Goal: Task Accomplishment & Management: Use online tool/utility

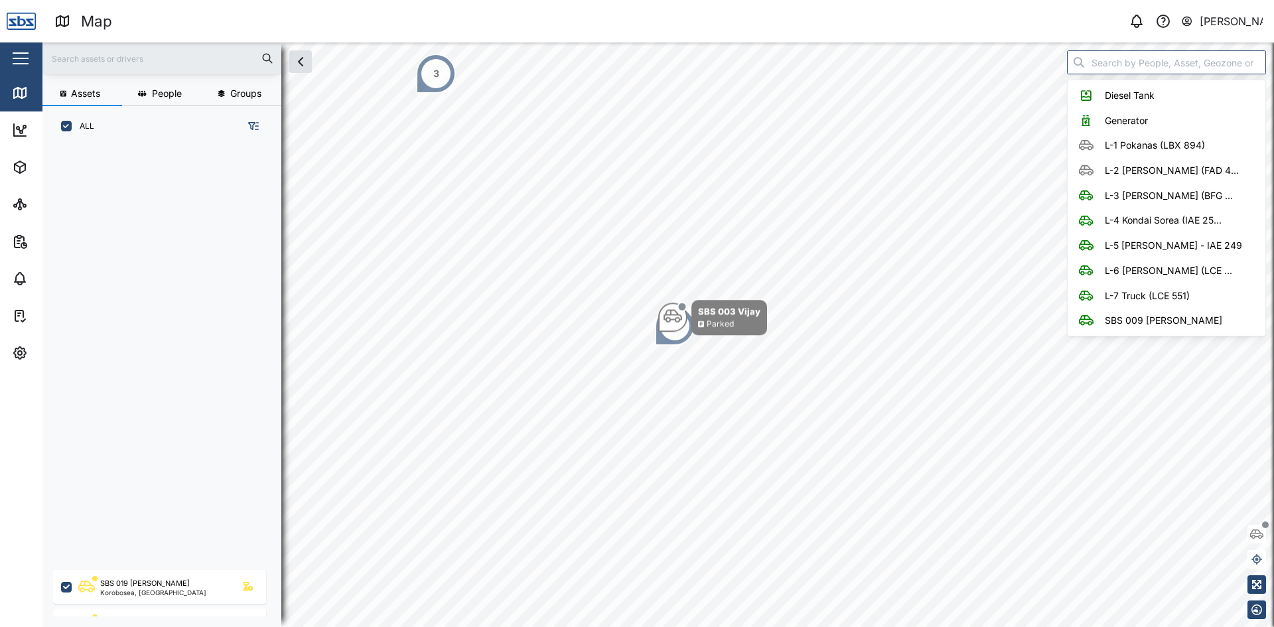
click at [1144, 64] on input "search" at bounding box center [1166, 62] width 199 height 24
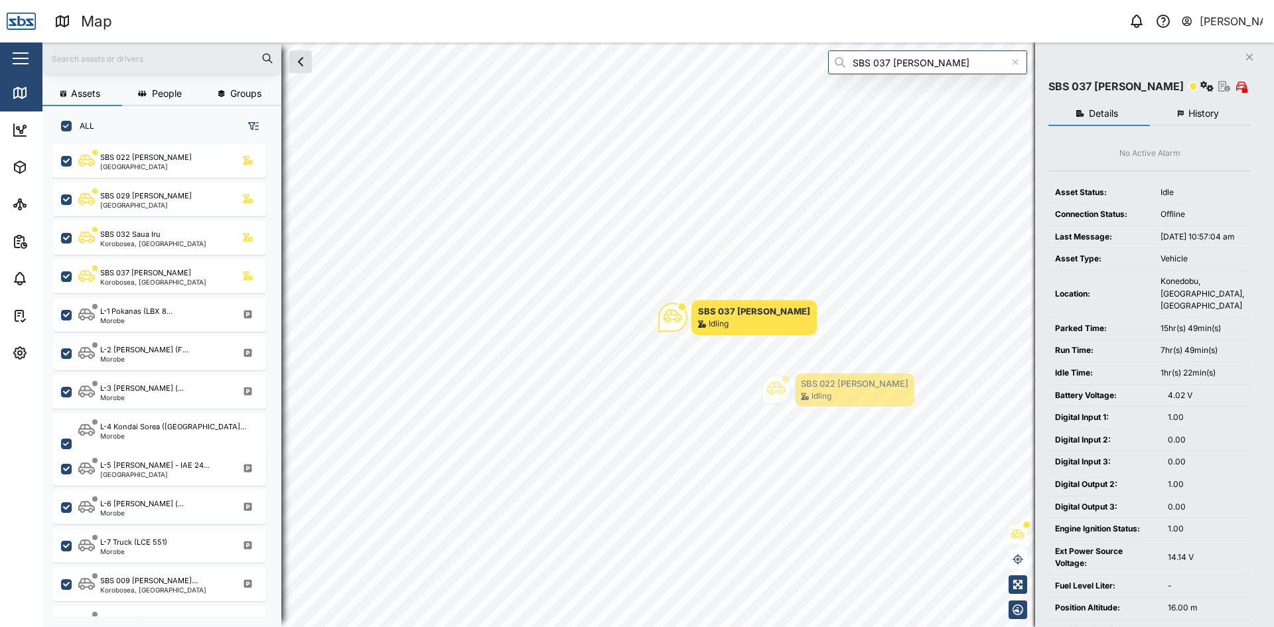
type input "SBS 037 [PERSON_NAME]"
click at [1247, 54] on icon "Close" at bounding box center [1250, 57] width 8 height 11
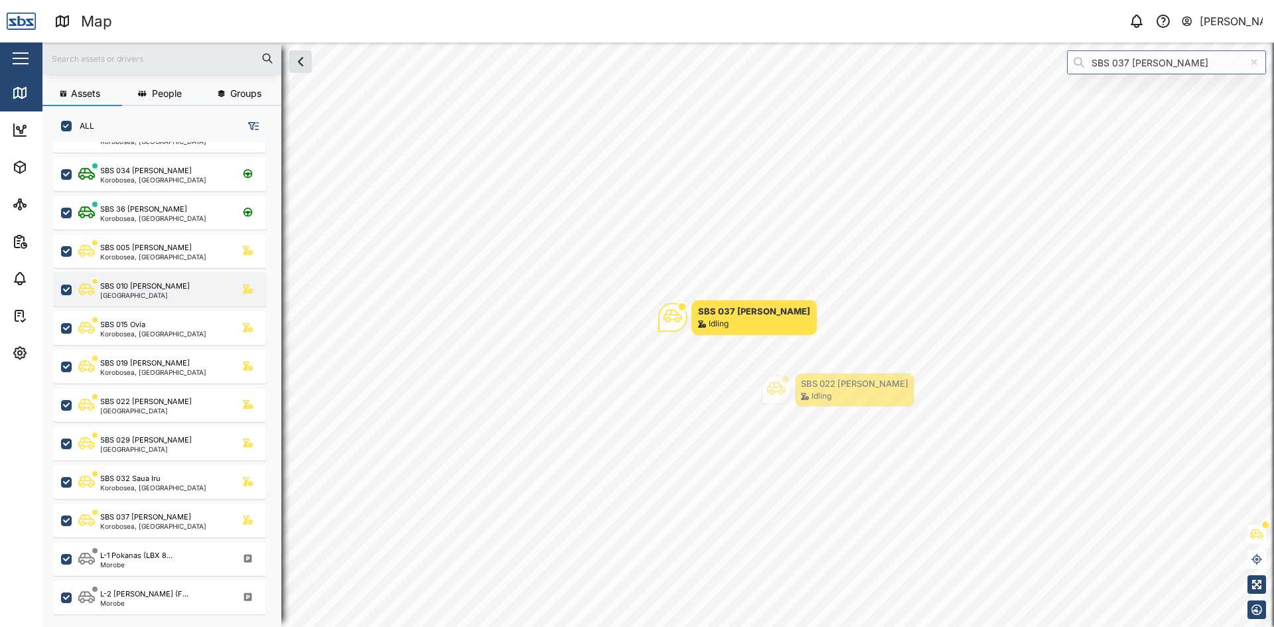
scroll to position [199, 0]
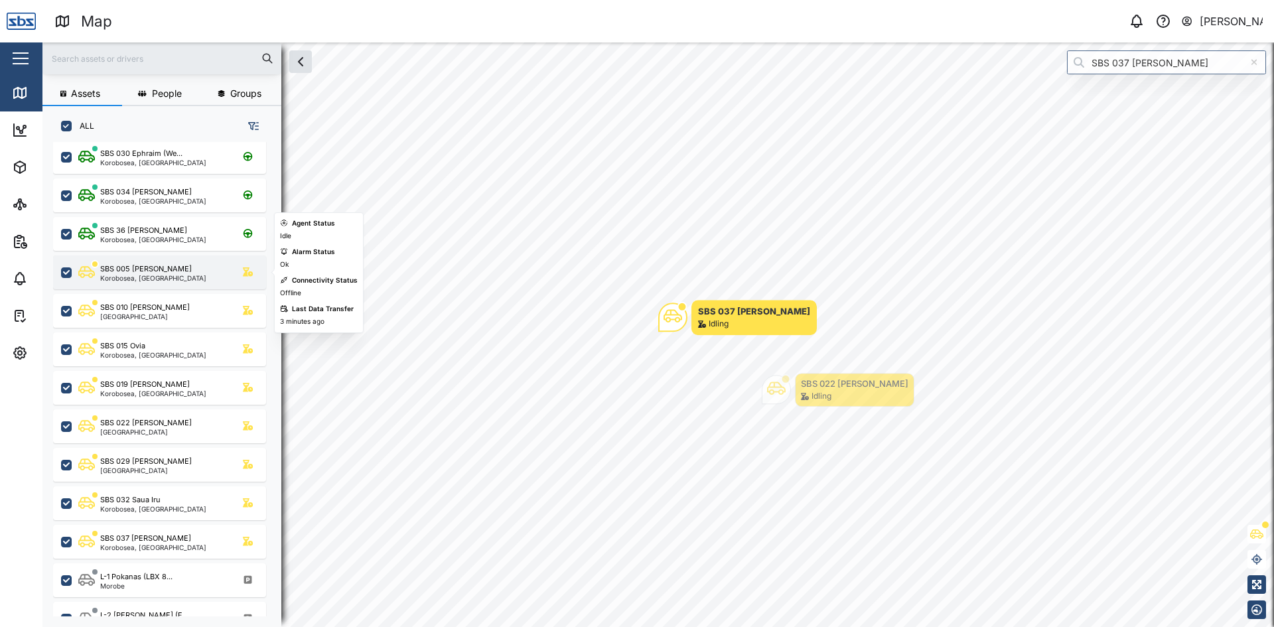
click at [175, 267] on div "SBS 005 [PERSON_NAME]" at bounding box center [153, 269] width 106 height 11
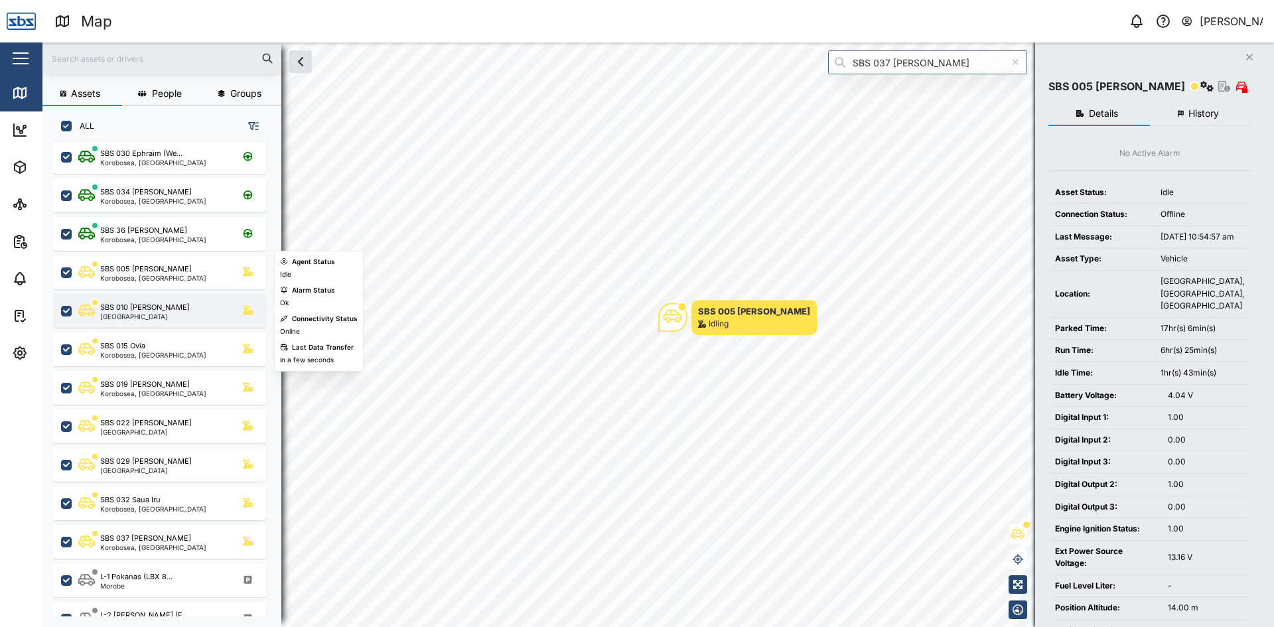
click at [135, 319] on div "[GEOGRAPHIC_DATA]" at bounding box center [145, 316] width 90 height 7
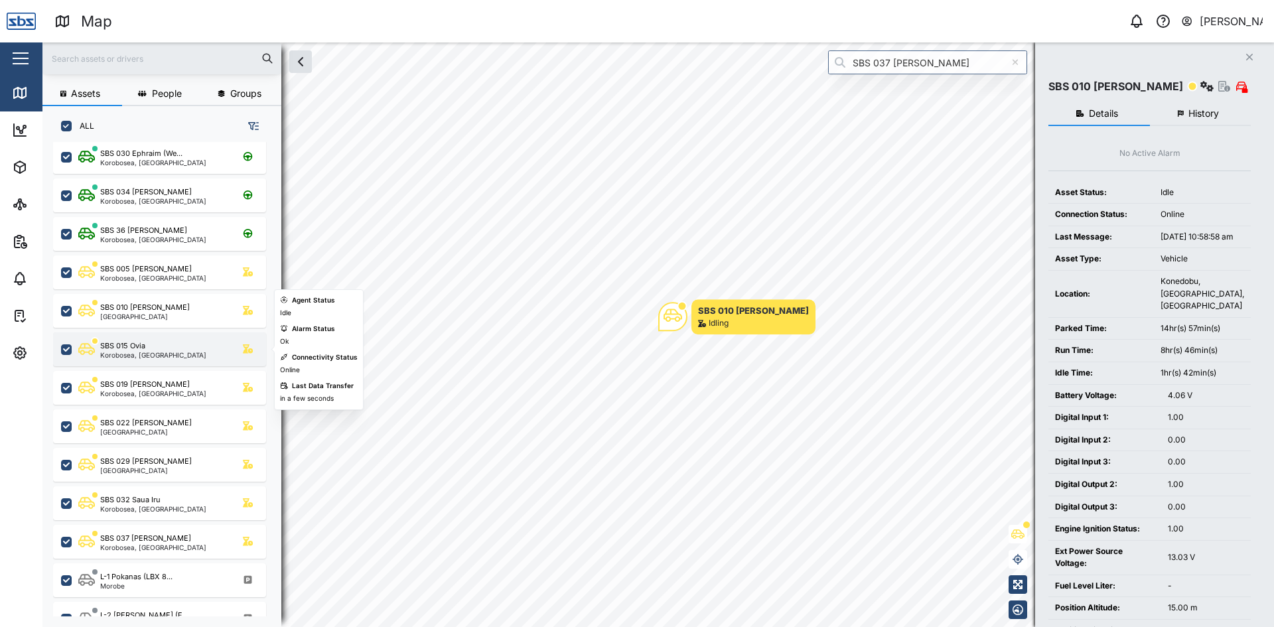
click at [140, 352] on div "Korobosea, [GEOGRAPHIC_DATA]" at bounding box center [153, 355] width 106 height 7
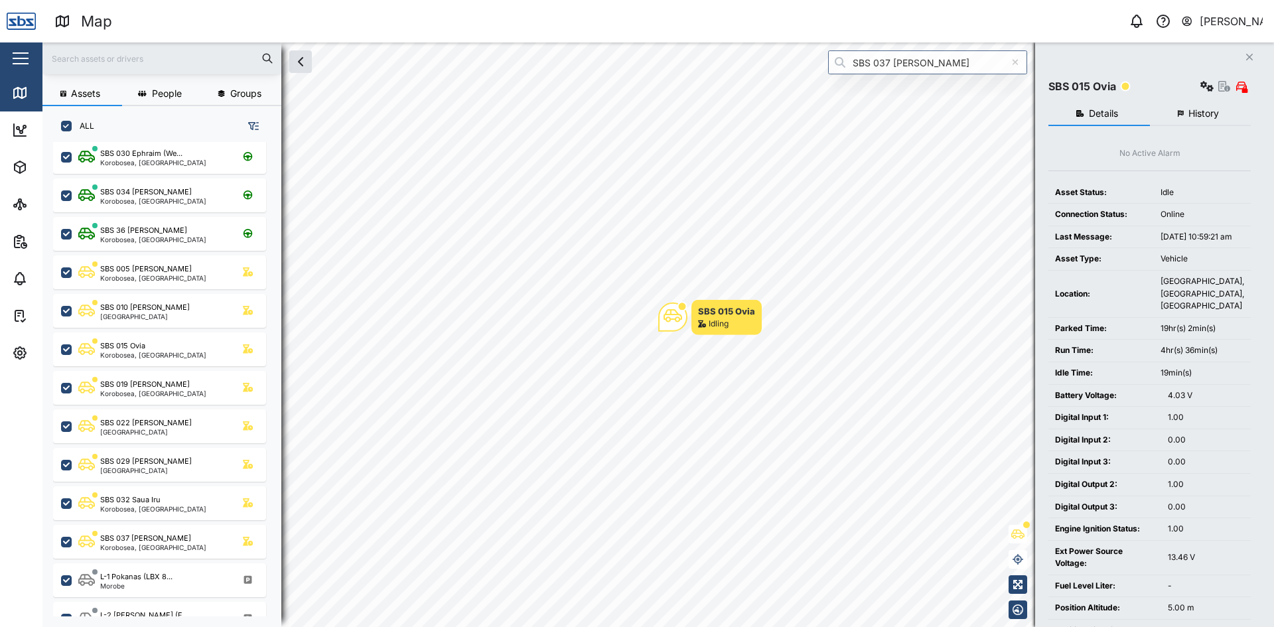
click at [1212, 114] on span "History" at bounding box center [1204, 113] width 31 height 9
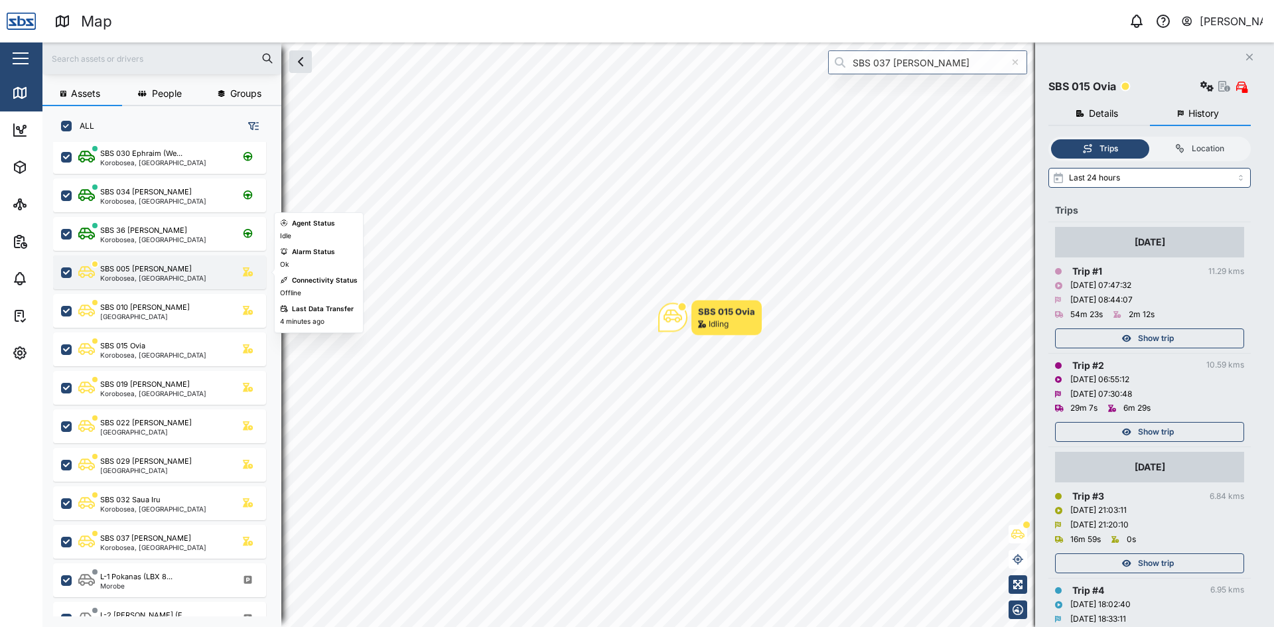
click at [155, 271] on div "SBS 005 [PERSON_NAME]" at bounding box center [146, 269] width 92 height 11
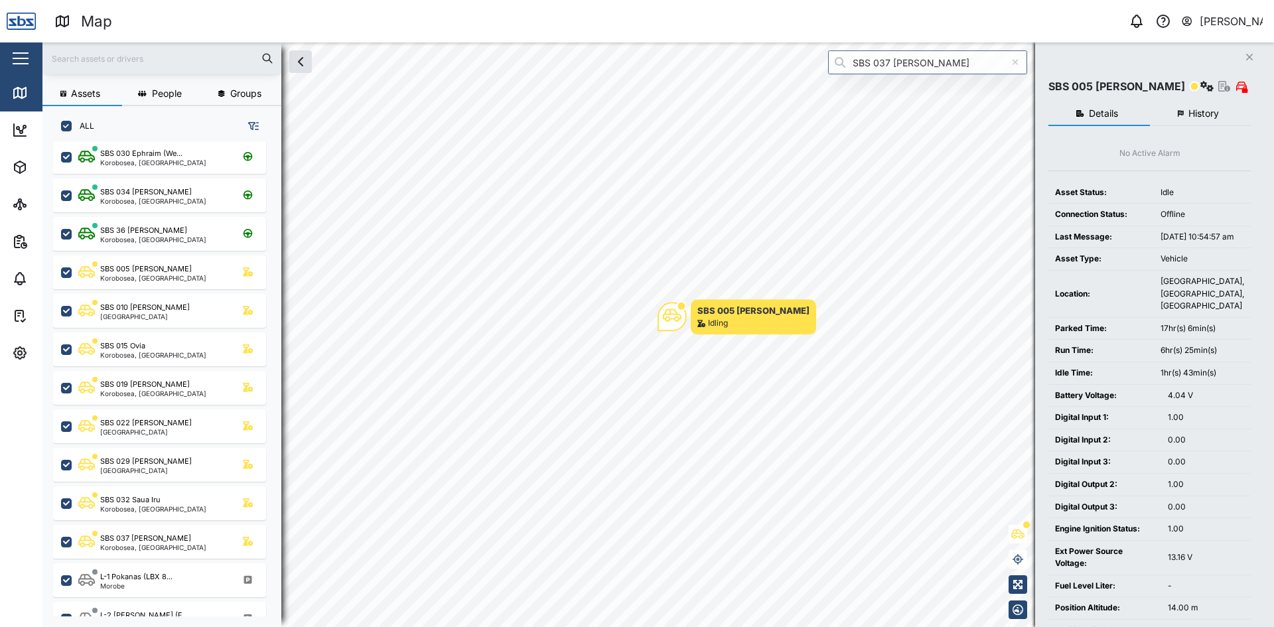
click at [1193, 111] on span "History" at bounding box center [1204, 113] width 31 height 9
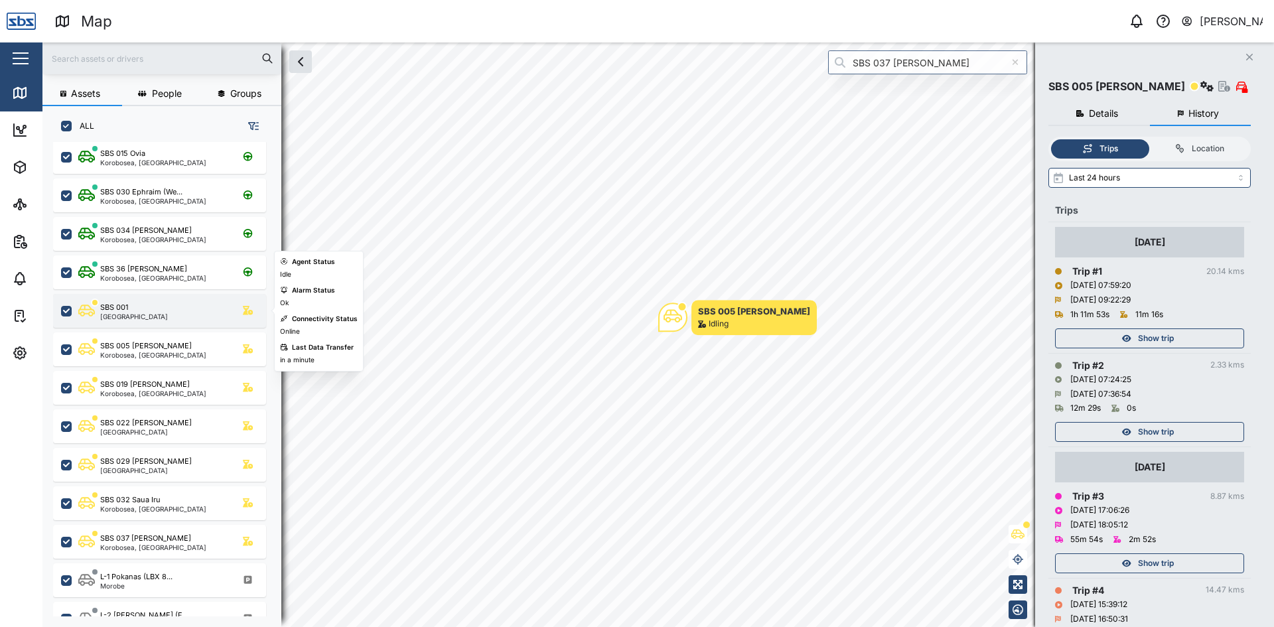
click at [163, 322] on div "SBS 001 [GEOGRAPHIC_DATA]" at bounding box center [159, 311] width 213 height 34
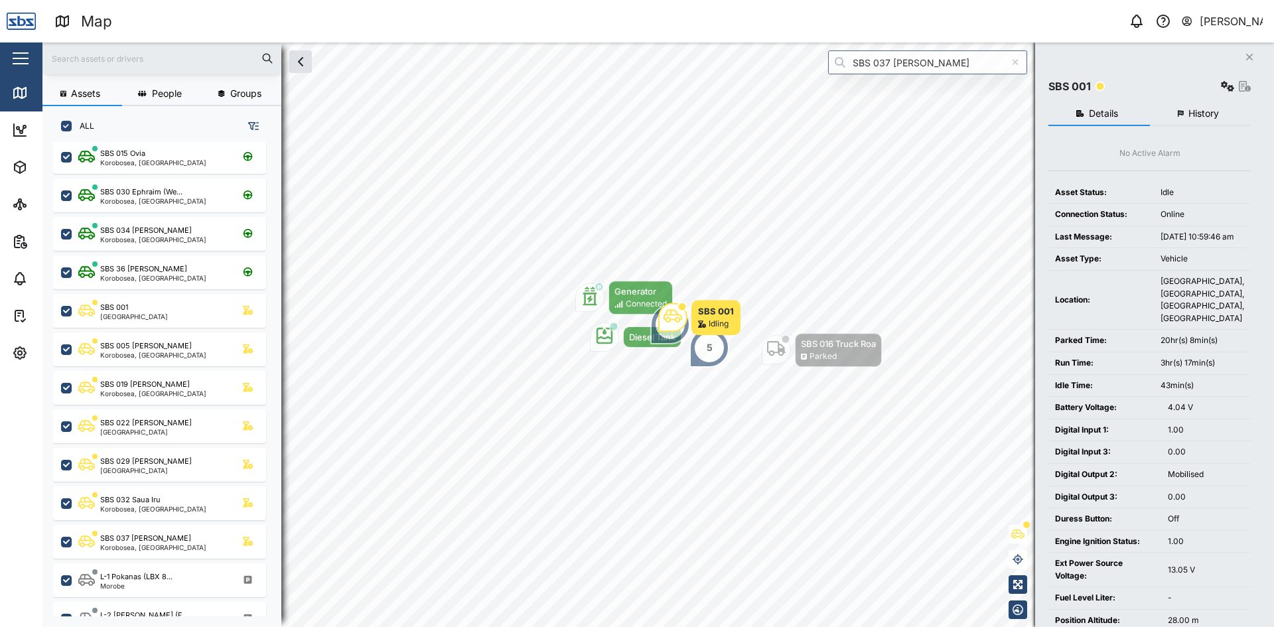
click at [1199, 112] on span "History" at bounding box center [1204, 113] width 31 height 9
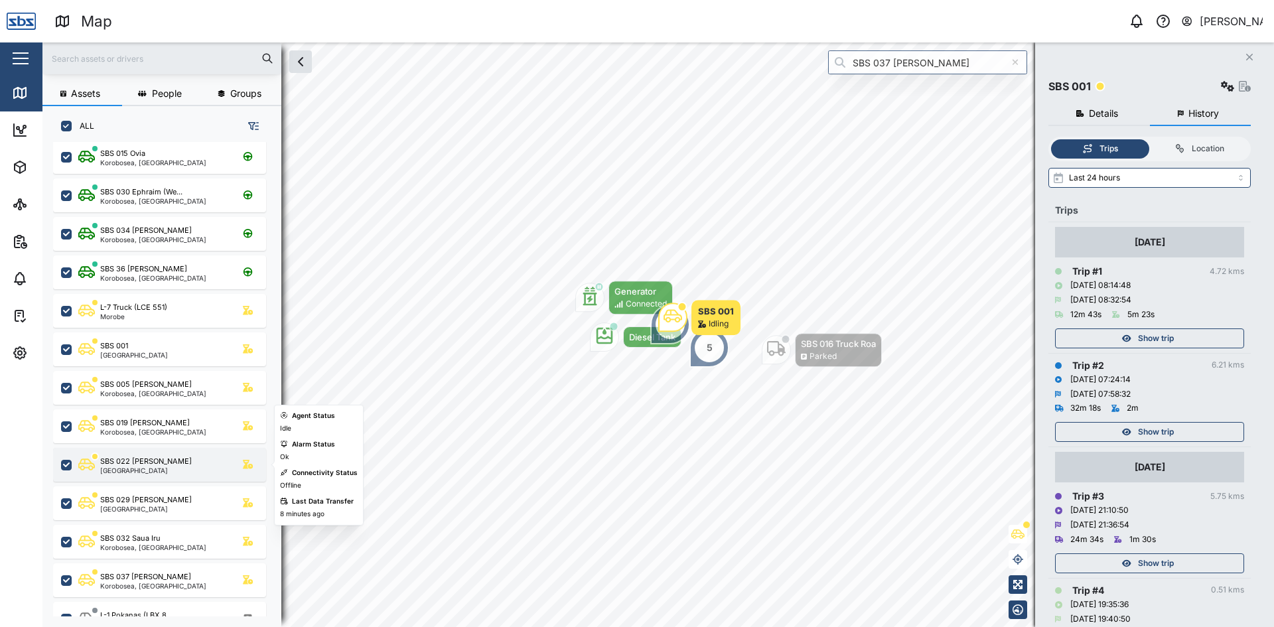
click at [142, 471] on div "[GEOGRAPHIC_DATA]" at bounding box center [146, 470] width 92 height 7
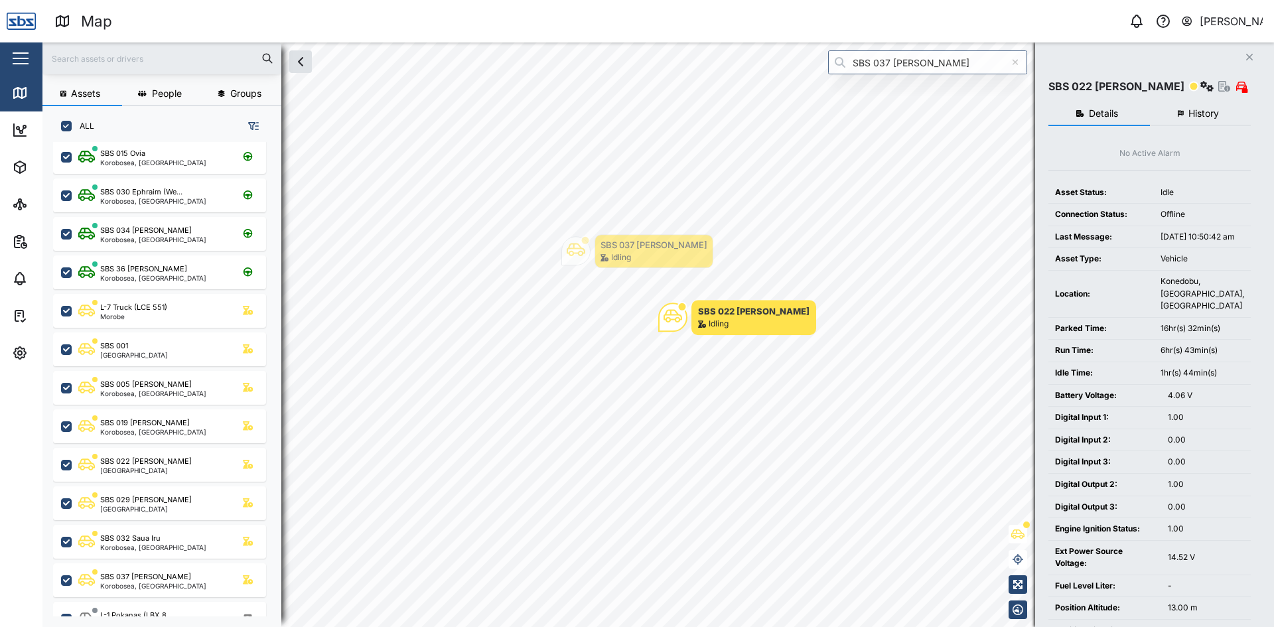
click at [1208, 115] on span "History" at bounding box center [1204, 113] width 31 height 9
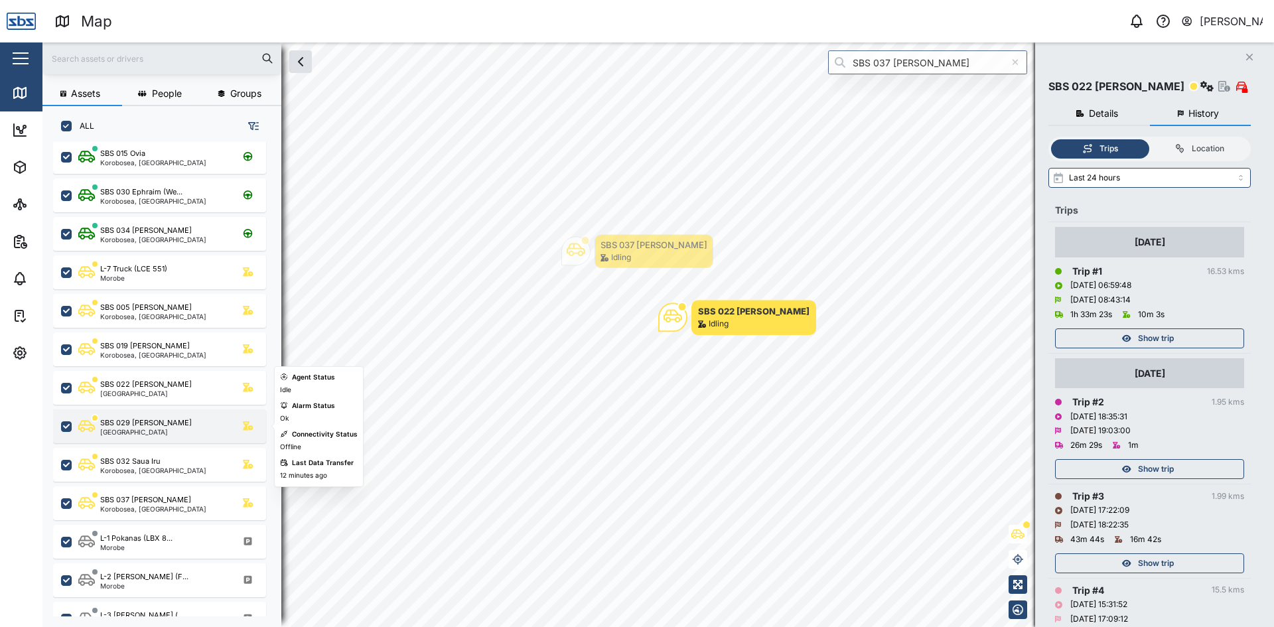
click at [144, 417] on div "SBS 029 [PERSON_NAME] I [GEOGRAPHIC_DATA]" at bounding box center [159, 427] width 213 height 34
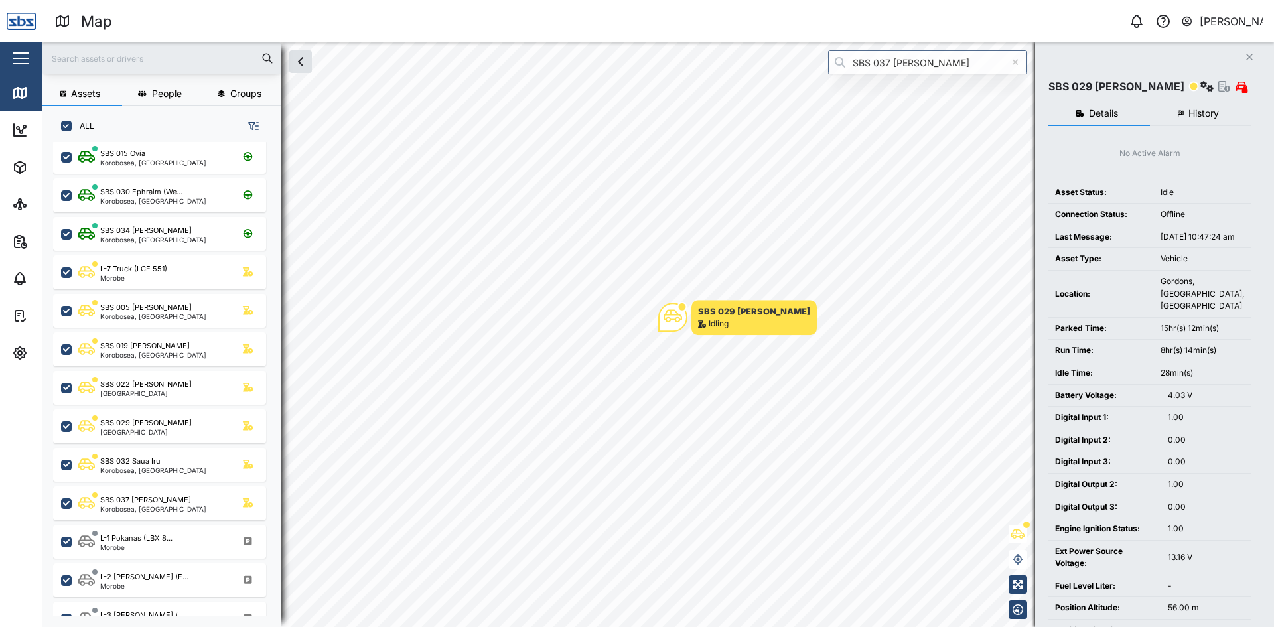
click at [1211, 114] on span "History" at bounding box center [1204, 113] width 31 height 9
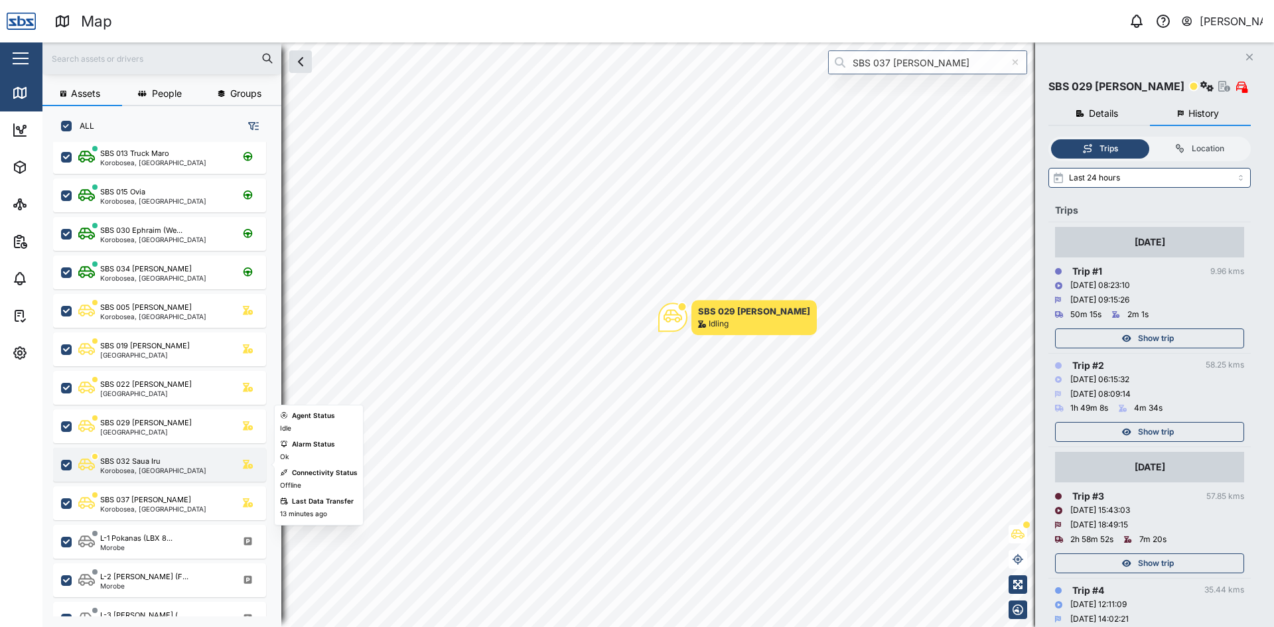
click at [155, 469] on div "Korobosea, [GEOGRAPHIC_DATA]" at bounding box center [153, 470] width 106 height 7
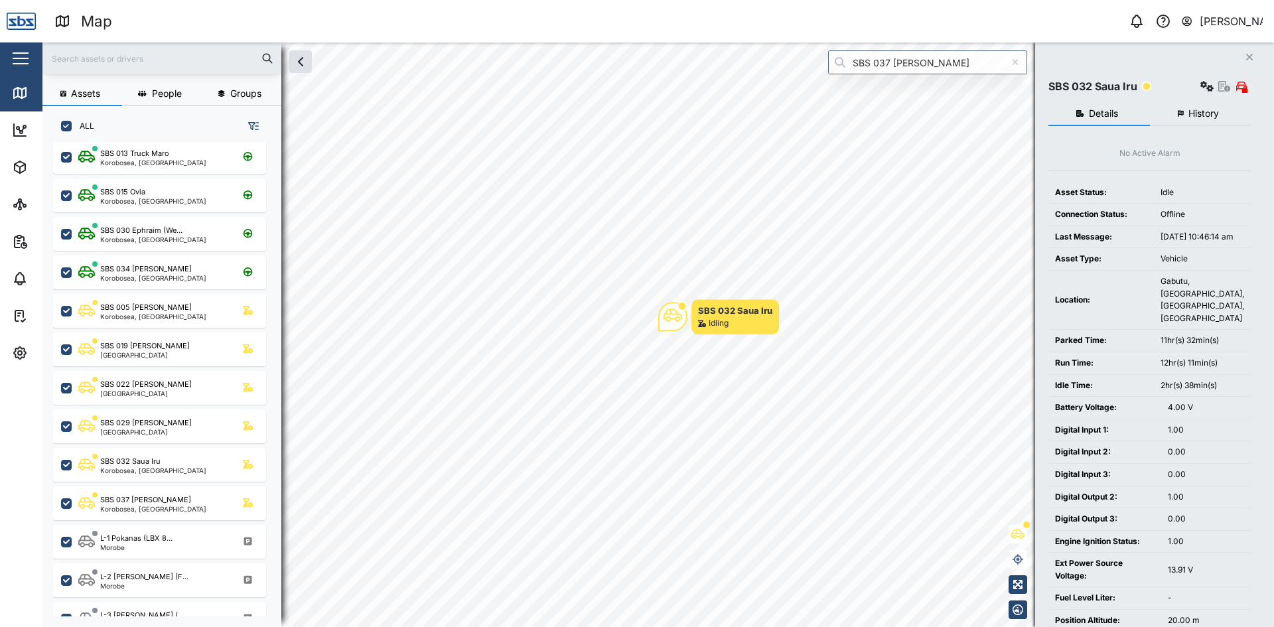
click at [1203, 112] on span "History" at bounding box center [1204, 113] width 31 height 9
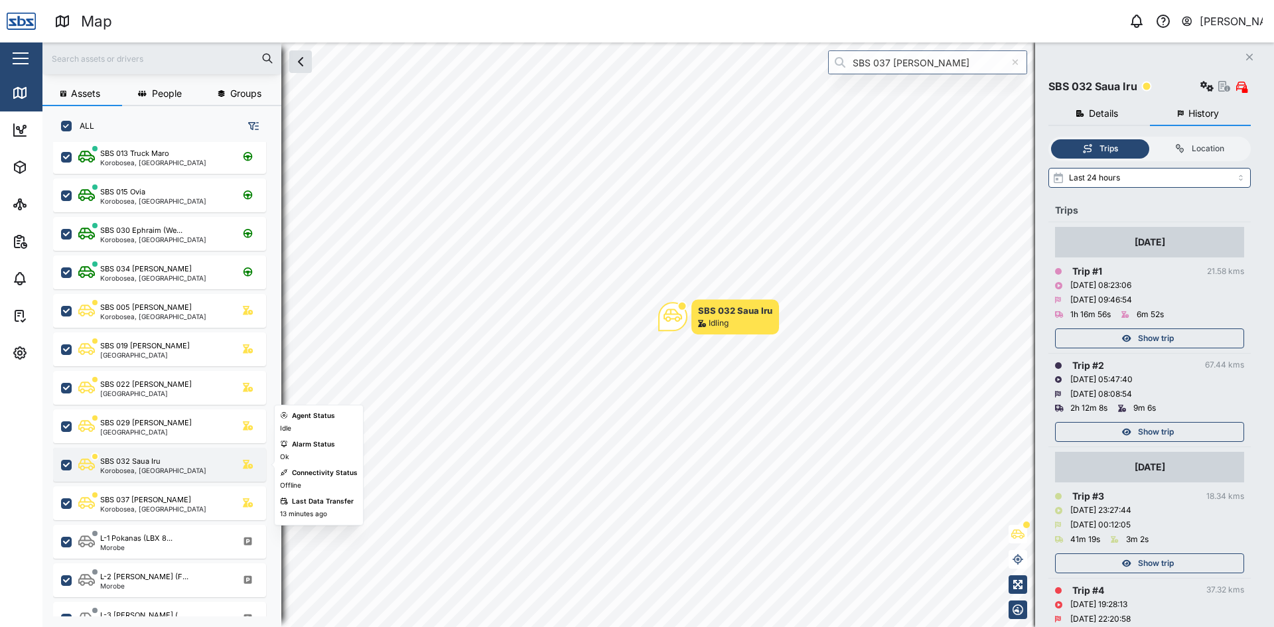
click at [143, 464] on div "SBS 032 Saua Iru" at bounding box center [130, 461] width 60 height 11
click at [161, 471] on div "Korobosea, [GEOGRAPHIC_DATA]" at bounding box center [153, 470] width 106 height 7
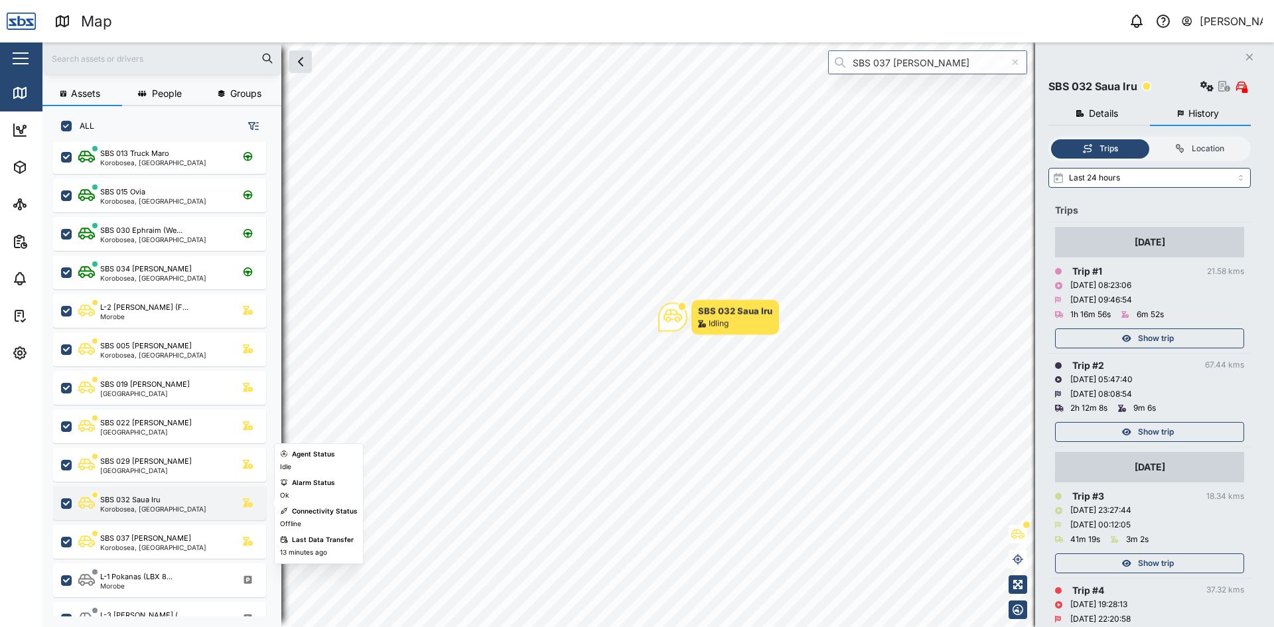
click at [158, 508] on div "Korobosea, [GEOGRAPHIC_DATA]" at bounding box center [153, 509] width 106 height 7
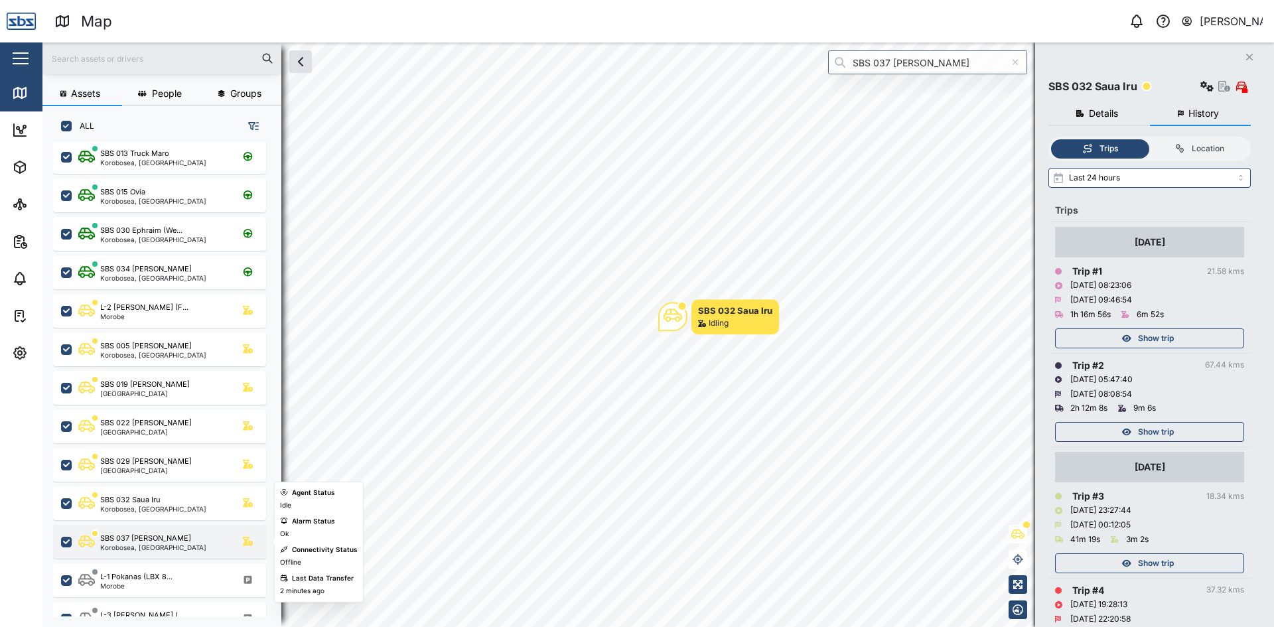
click at [143, 543] on div "SBS 037 [PERSON_NAME]" at bounding box center [145, 538] width 91 height 11
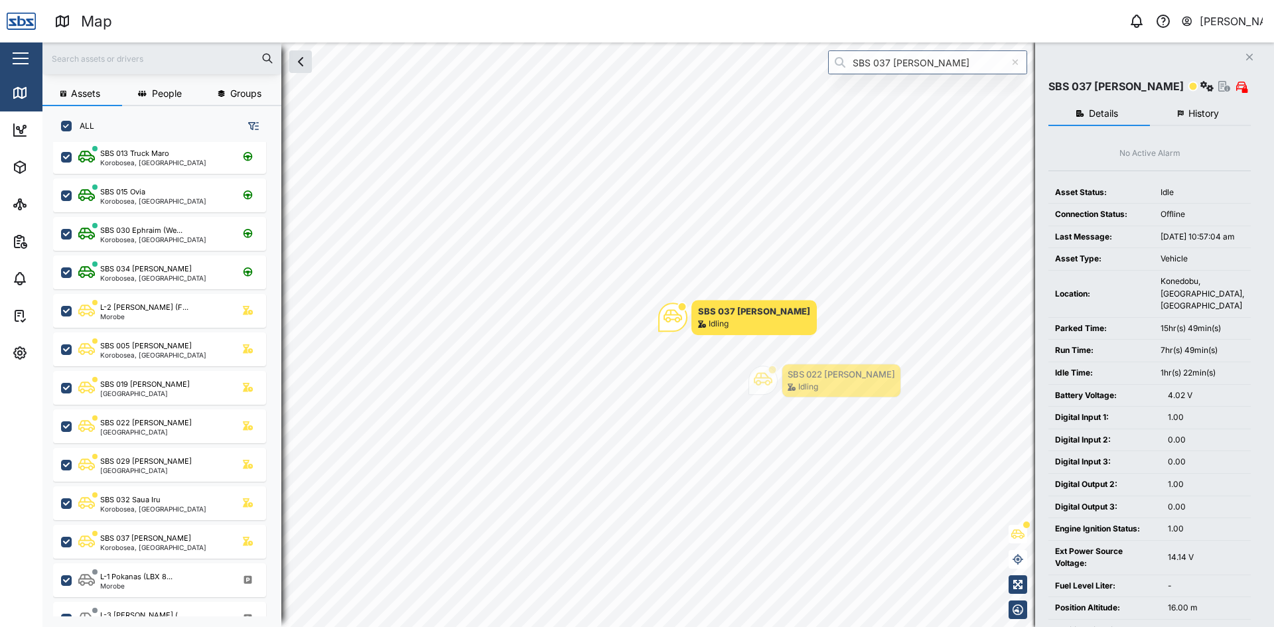
click at [1210, 107] on button "History" at bounding box center [1201, 114] width 102 height 24
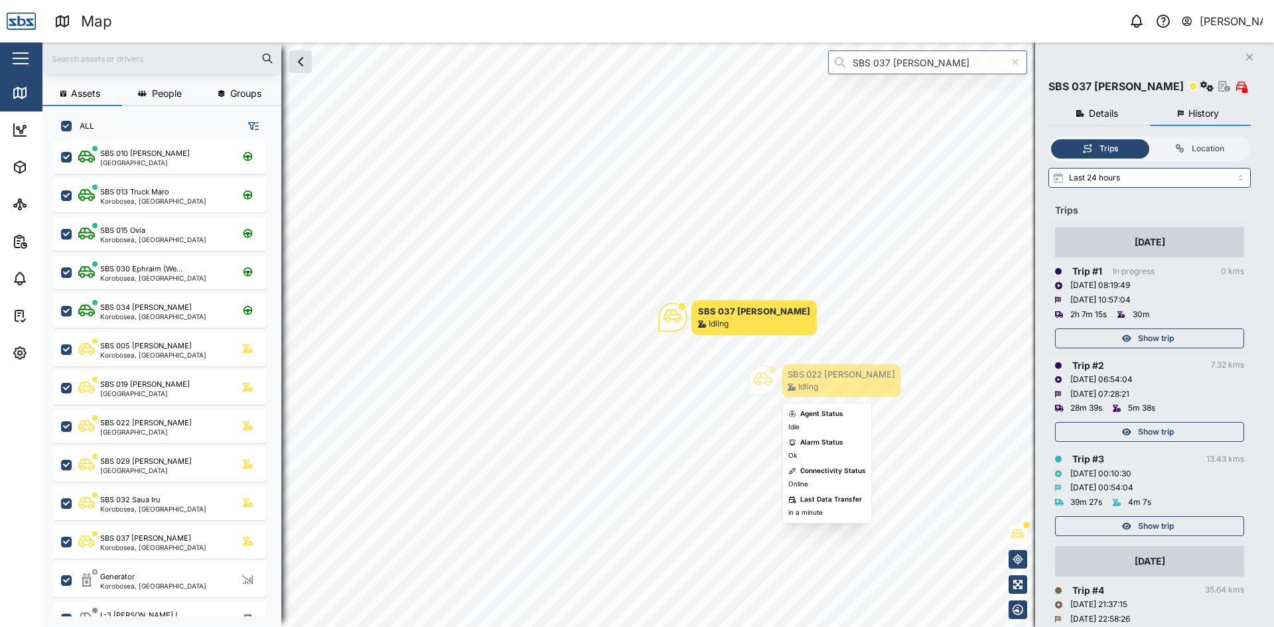
click at [804, 382] on div "Idling" at bounding box center [809, 387] width 20 height 13
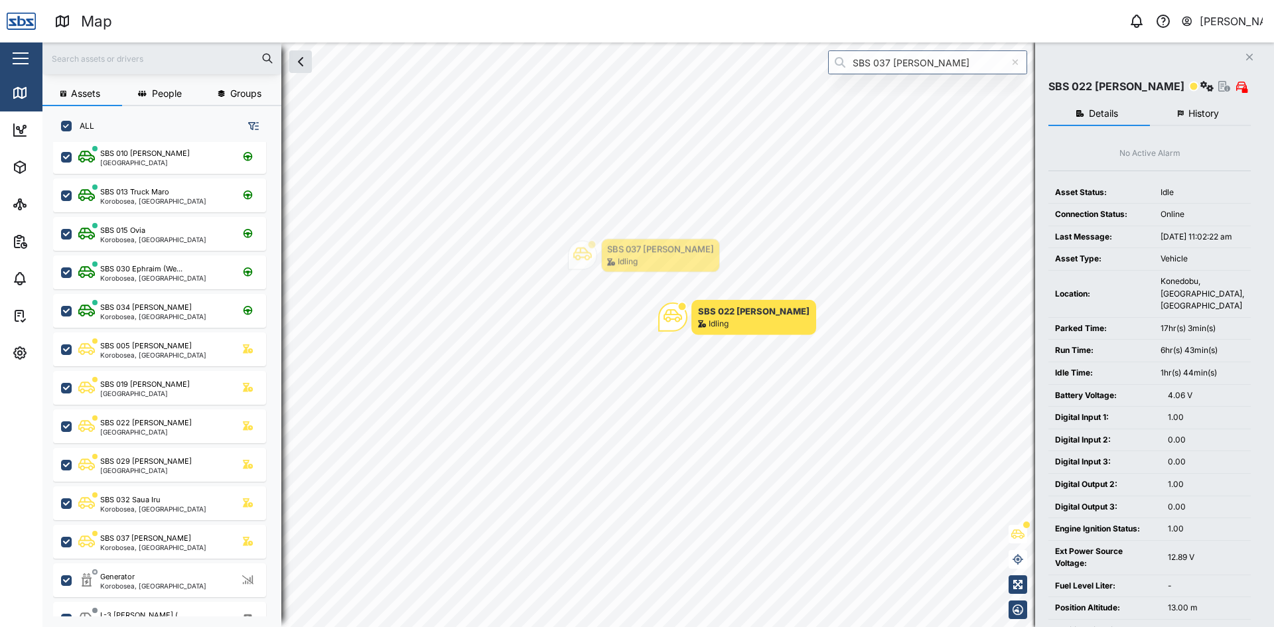
click at [1209, 117] on span "History" at bounding box center [1204, 113] width 31 height 9
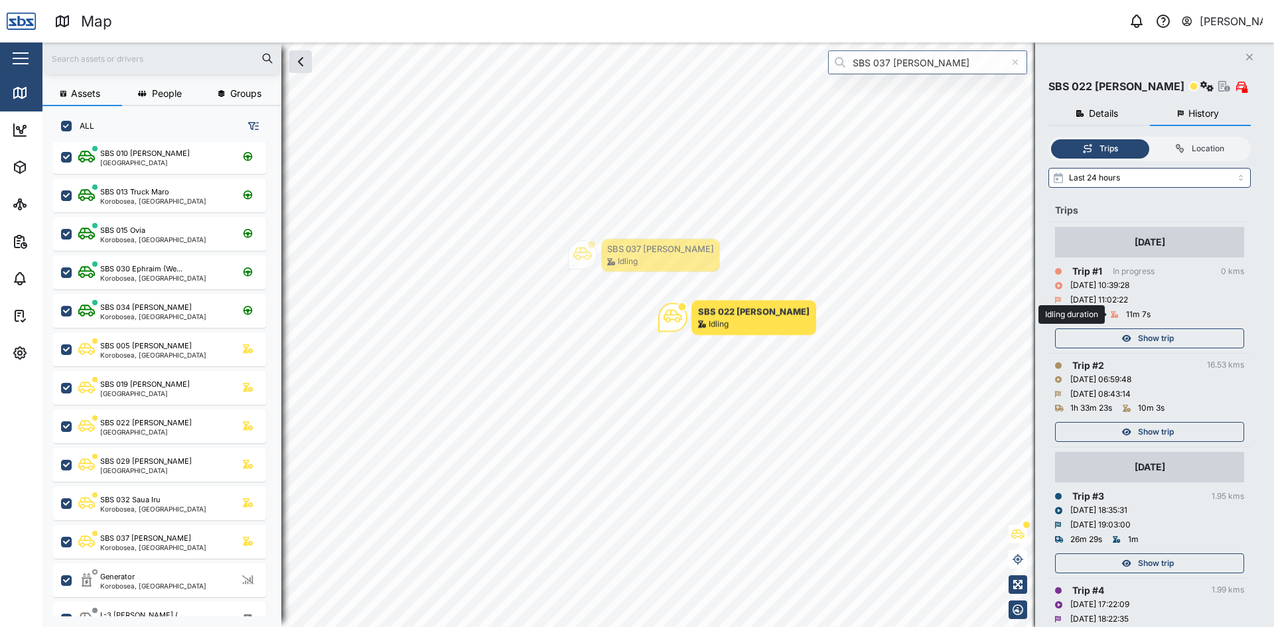
click at [1116, 316] on icon at bounding box center [1115, 314] width 8 height 7
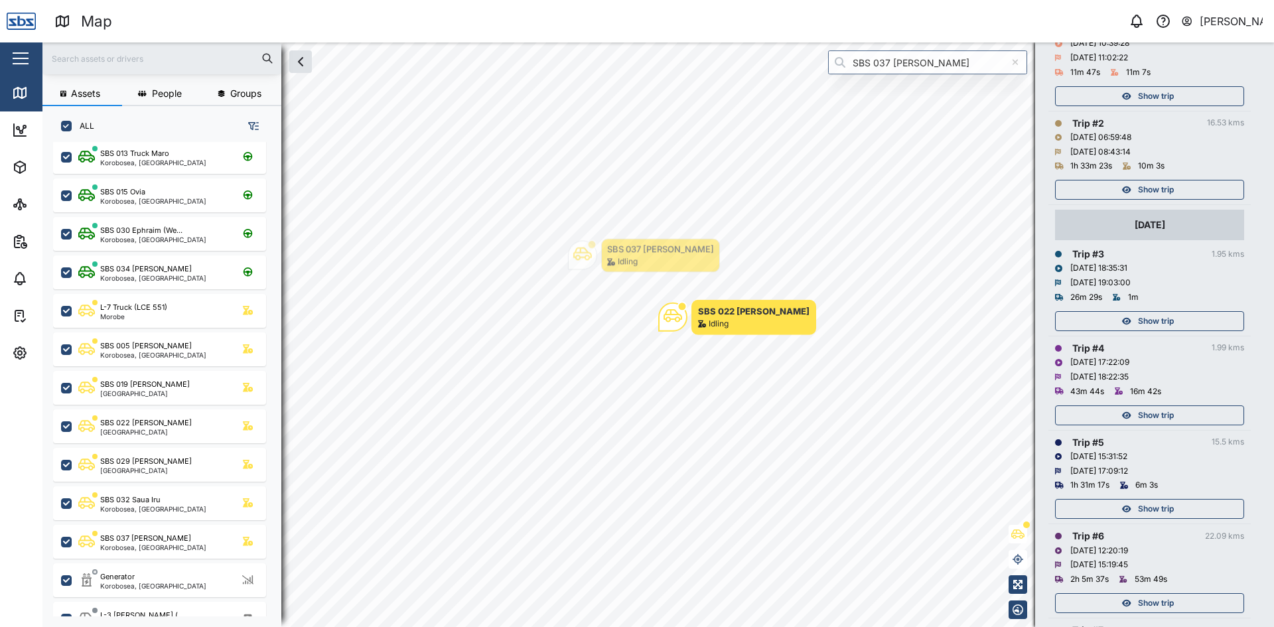
scroll to position [266, 0]
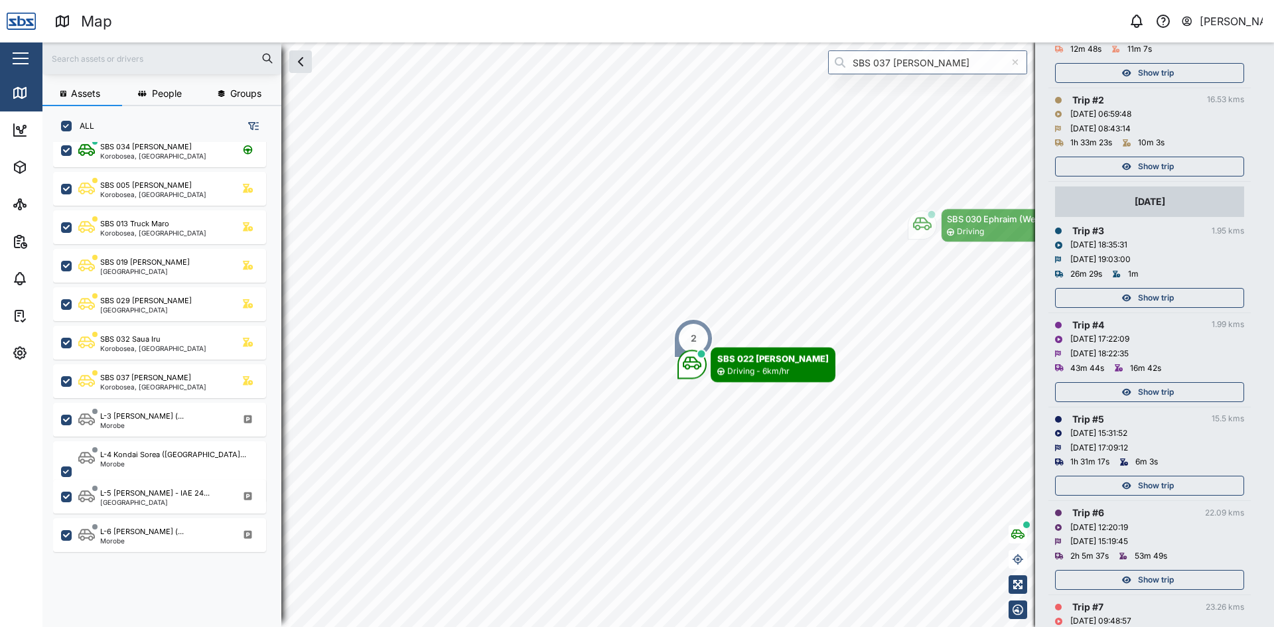
scroll to position [266, 0]
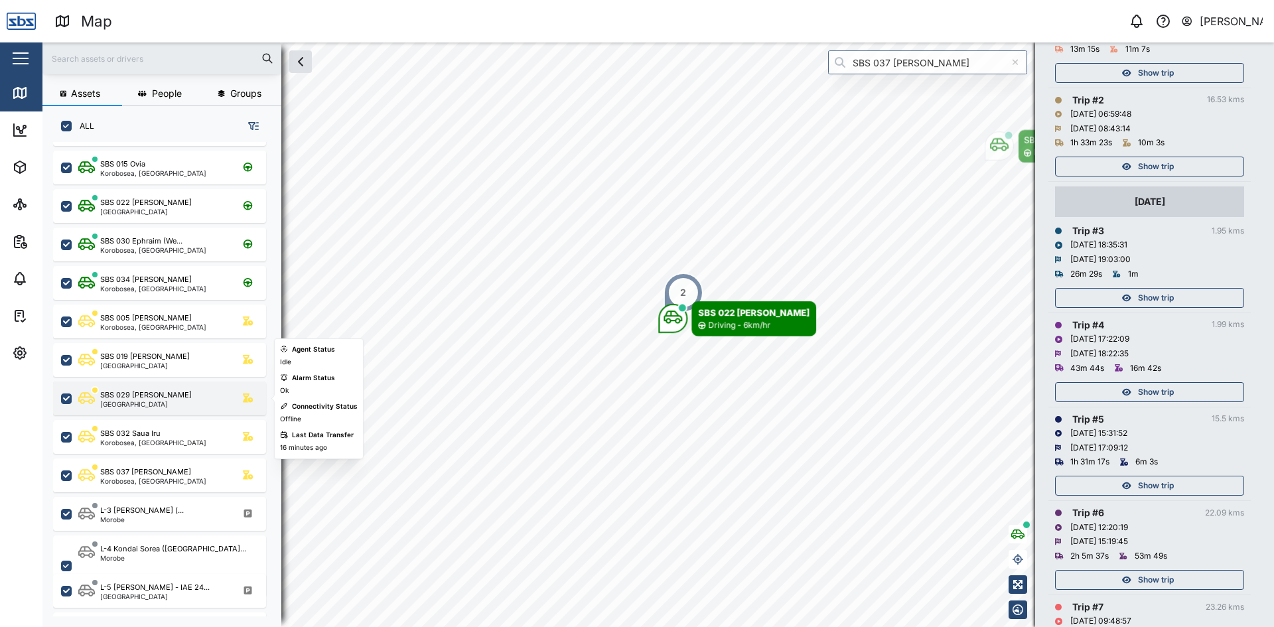
click at [149, 397] on div "SBS 029 [PERSON_NAME]" at bounding box center [146, 395] width 92 height 11
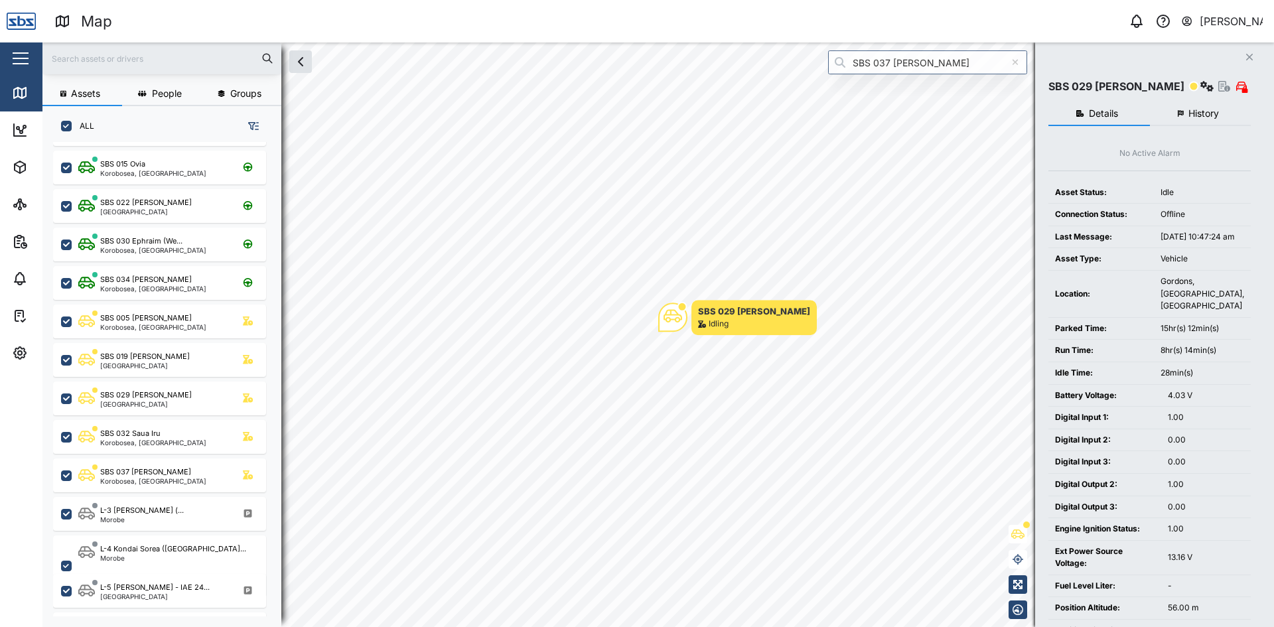
click at [1201, 113] on span "History" at bounding box center [1204, 113] width 31 height 9
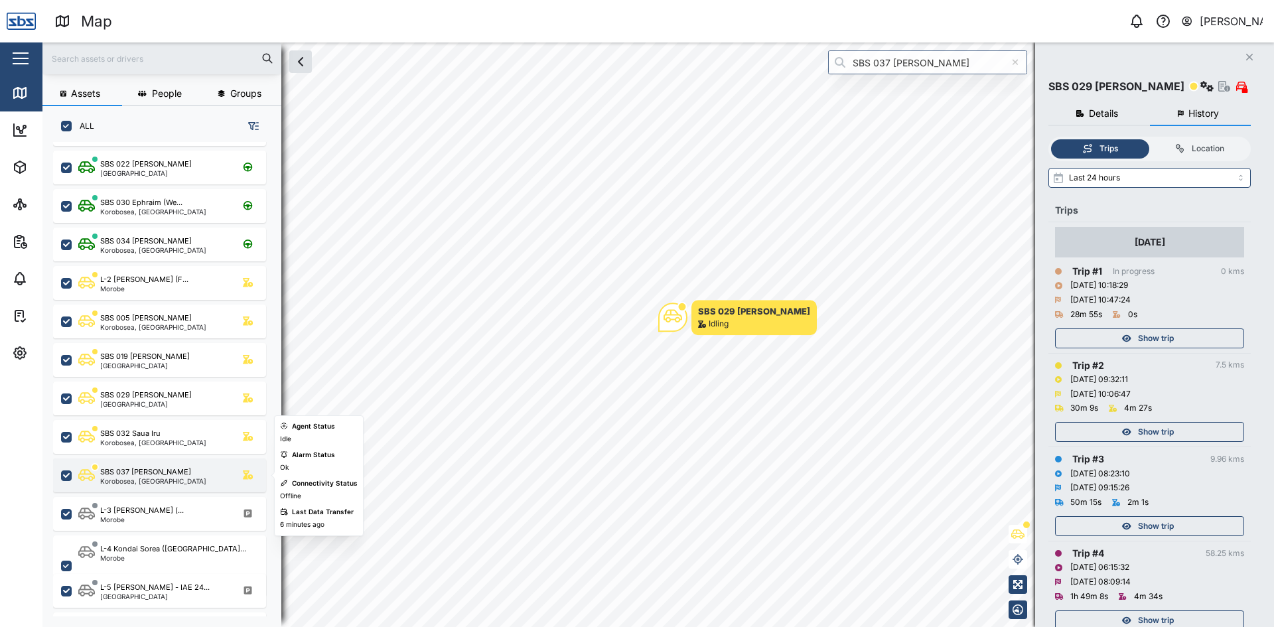
click at [145, 473] on div "SBS 037 [PERSON_NAME]" at bounding box center [145, 472] width 91 height 11
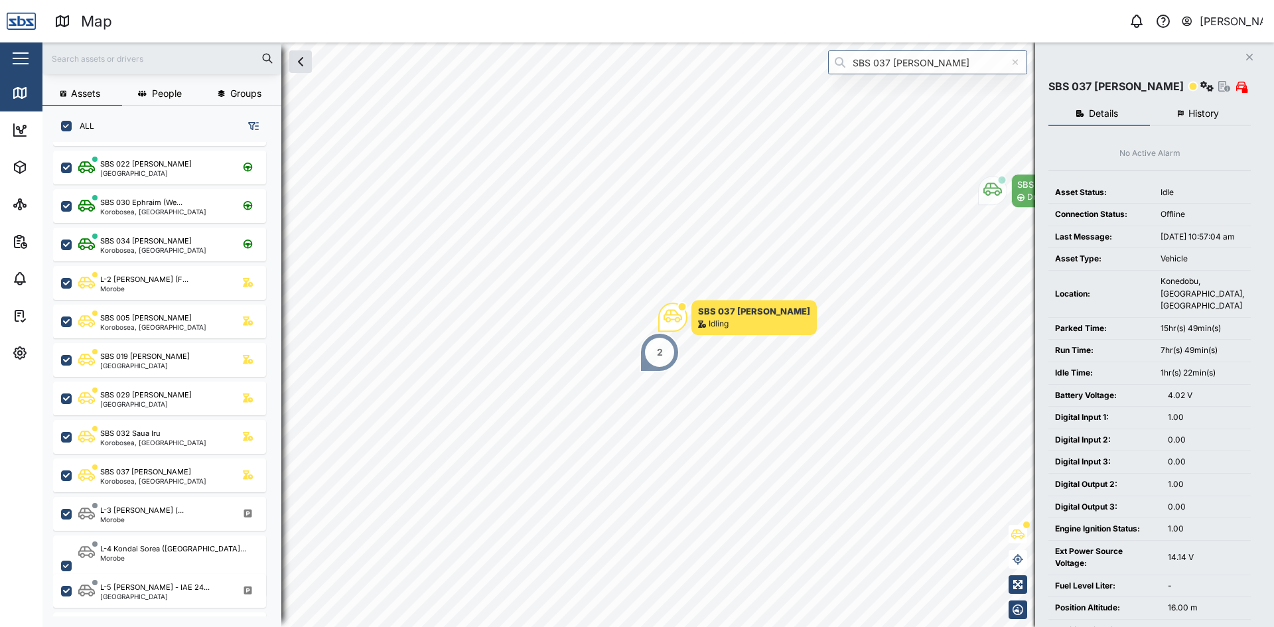
click at [1189, 109] on span "History" at bounding box center [1204, 113] width 31 height 9
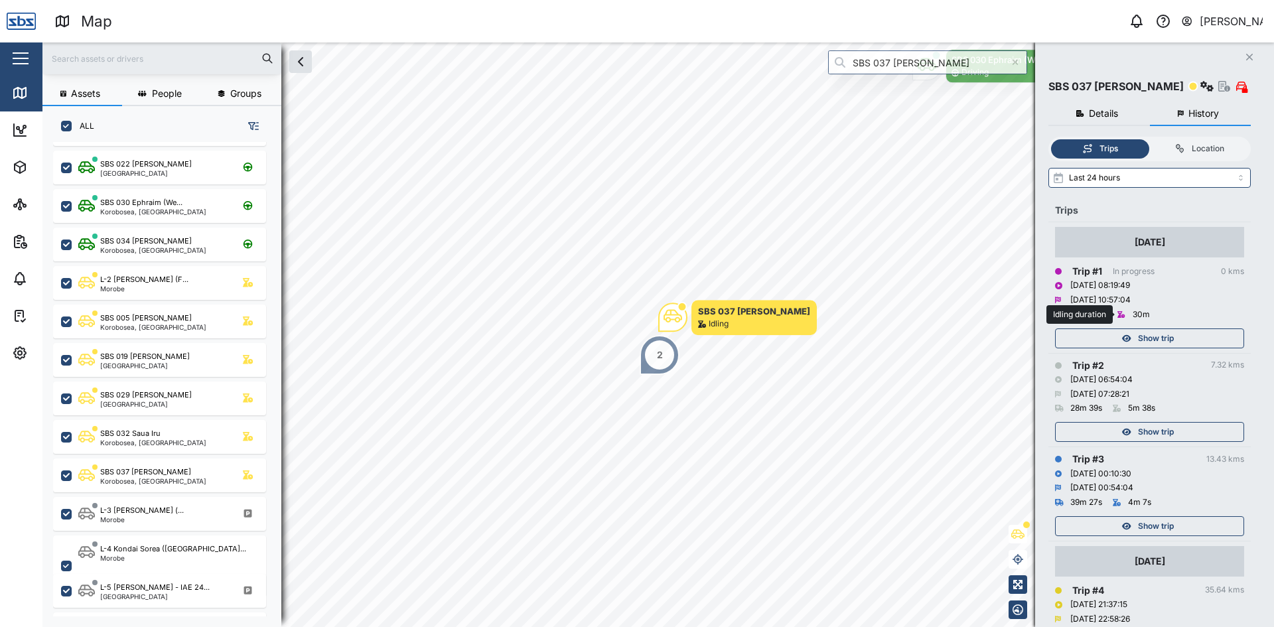
click at [1138, 319] on div "30m" at bounding box center [1141, 315] width 17 height 13
click at [1136, 335] on div "Show trip" at bounding box center [1148, 338] width 173 height 19
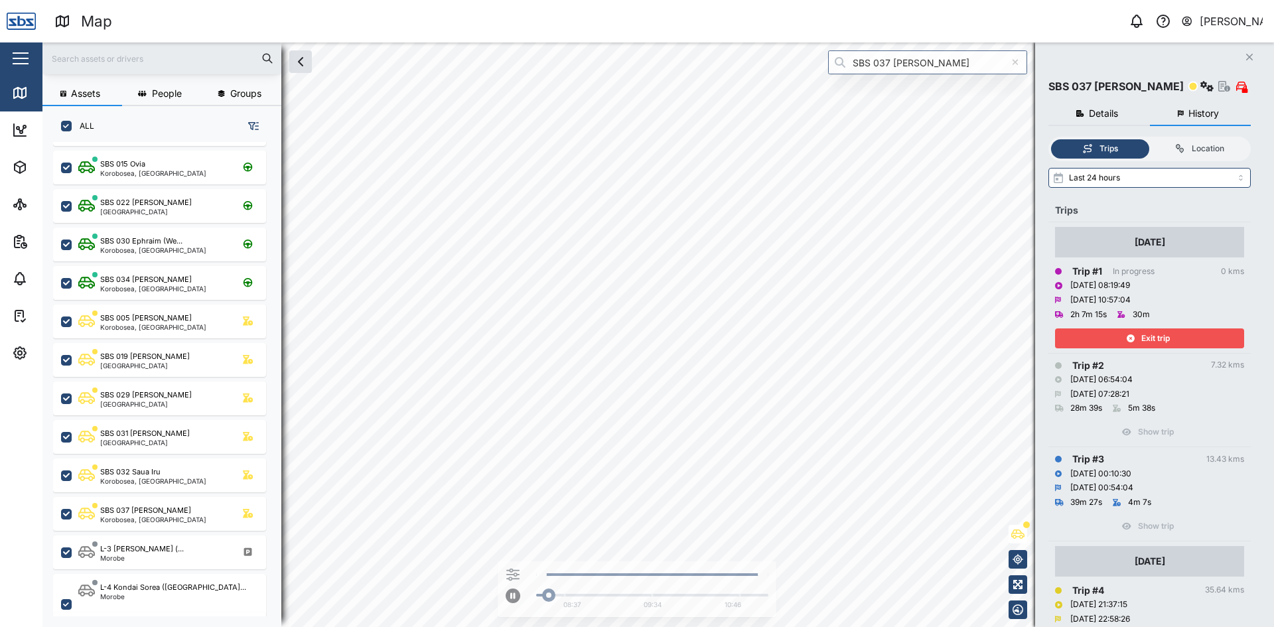
click at [1145, 337] on span "Exit trip" at bounding box center [1156, 338] width 29 height 19
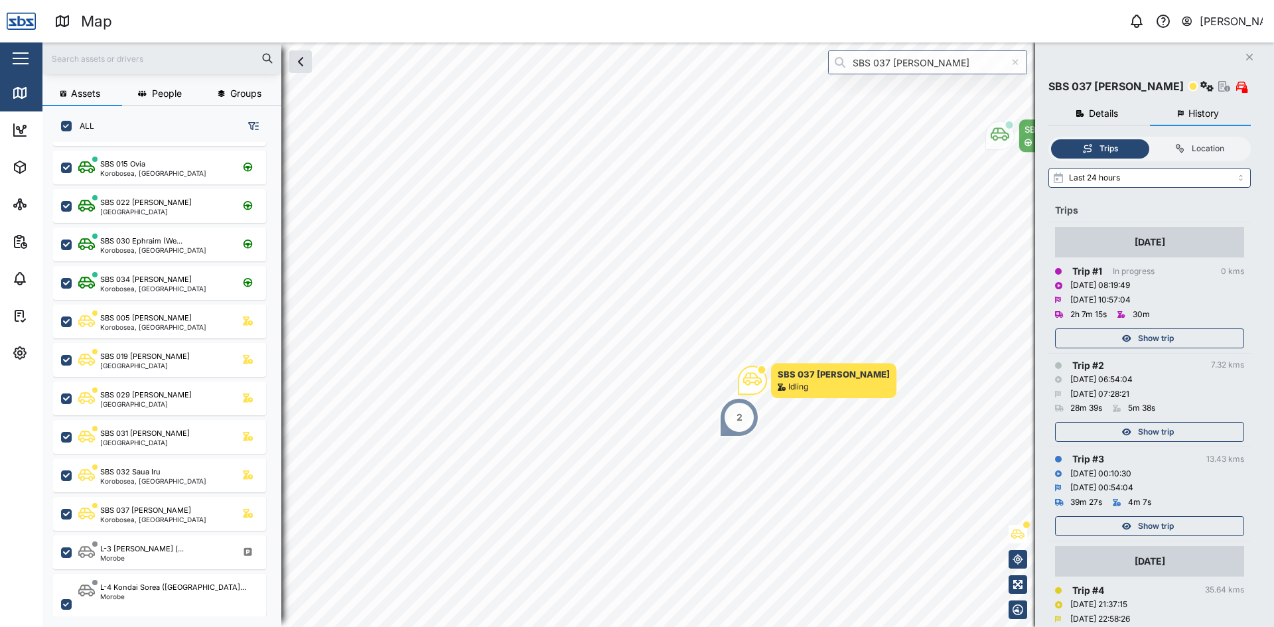
click at [731, 423] on div "2" at bounding box center [740, 418] width 40 height 40
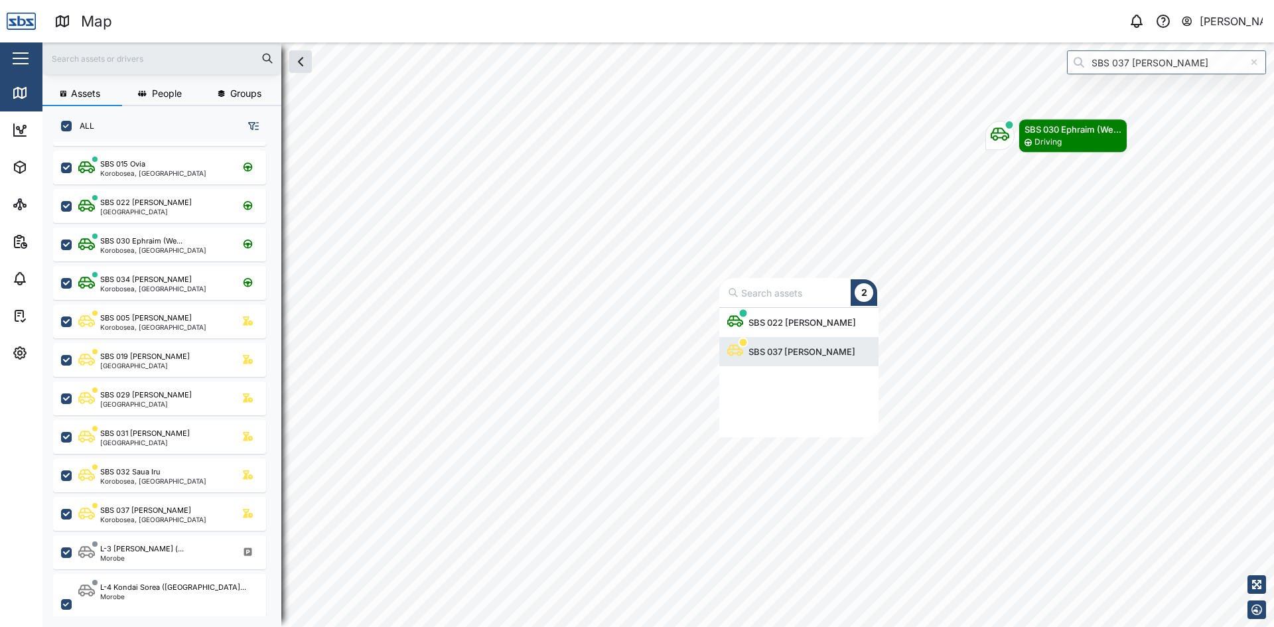
scroll to position [119, 149]
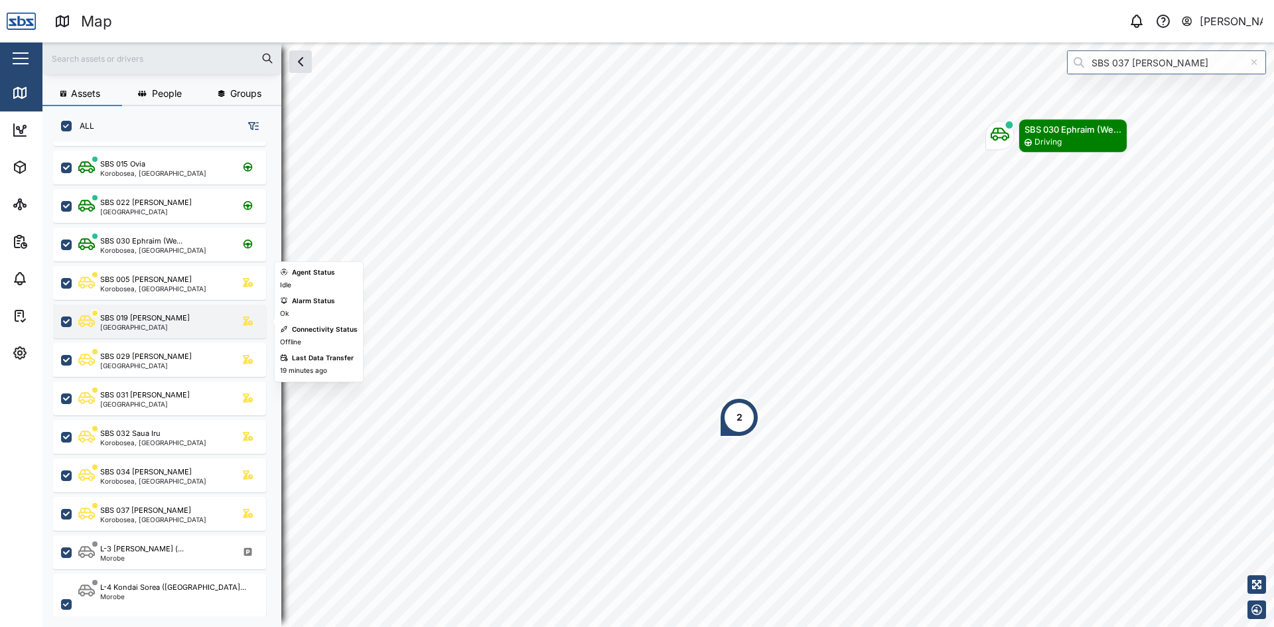
click at [167, 319] on div "SBS 019 [PERSON_NAME] A [GEOGRAPHIC_DATA]" at bounding box center [168, 322] width 180 height 18
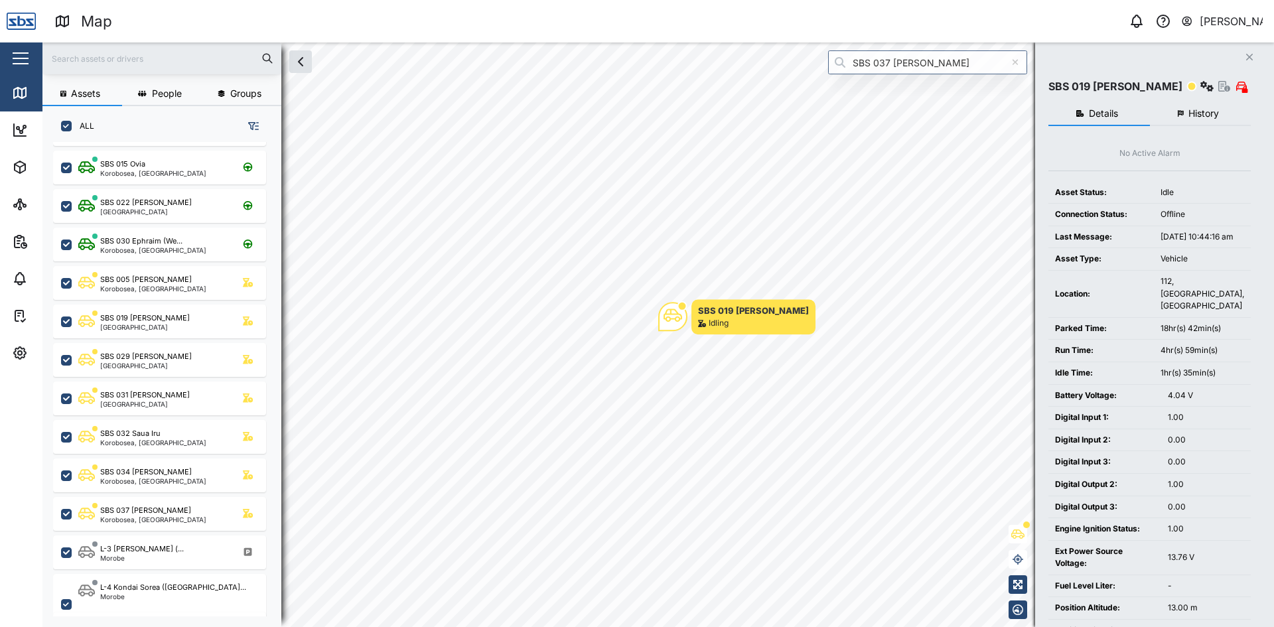
click at [1193, 104] on button "History" at bounding box center [1201, 114] width 102 height 24
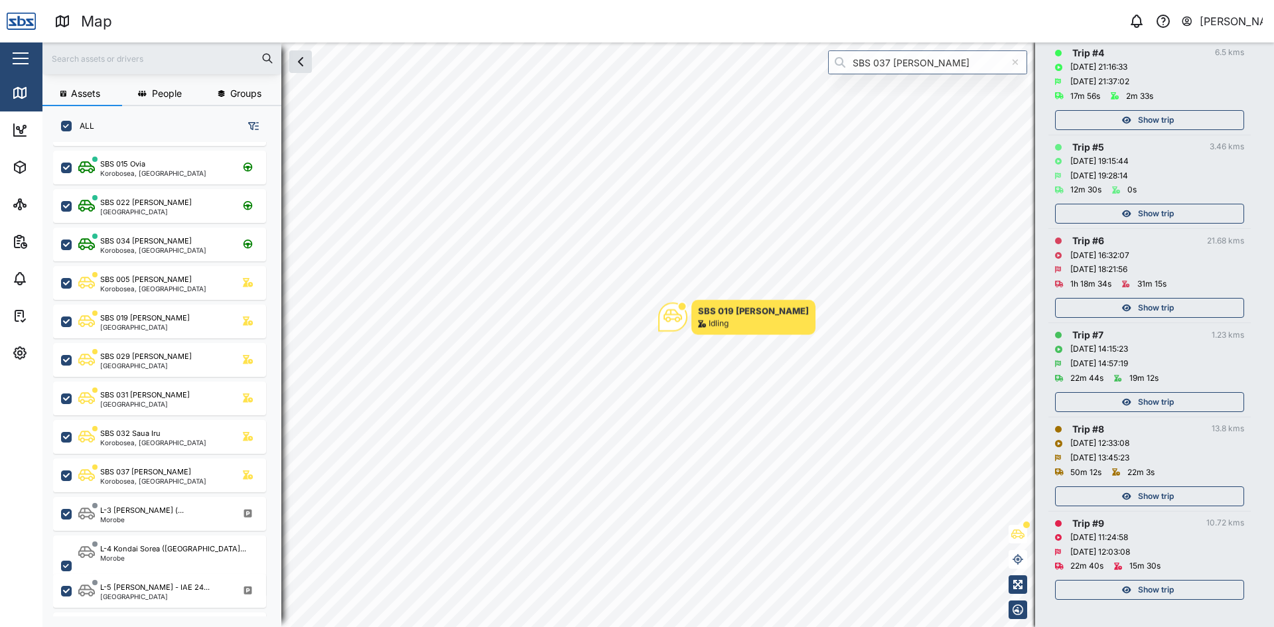
scroll to position [542, 0]
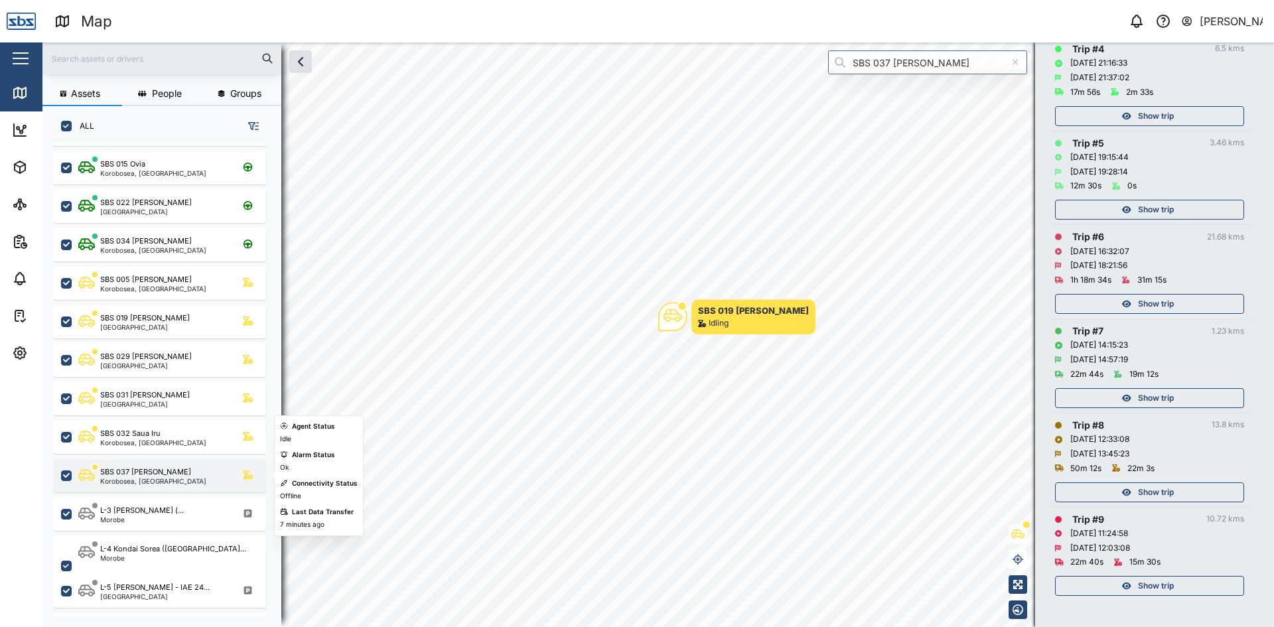
click at [133, 470] on div "SBS 037 [PERSON_NAME]" at bounding box center [145, 472] width 91 height 11
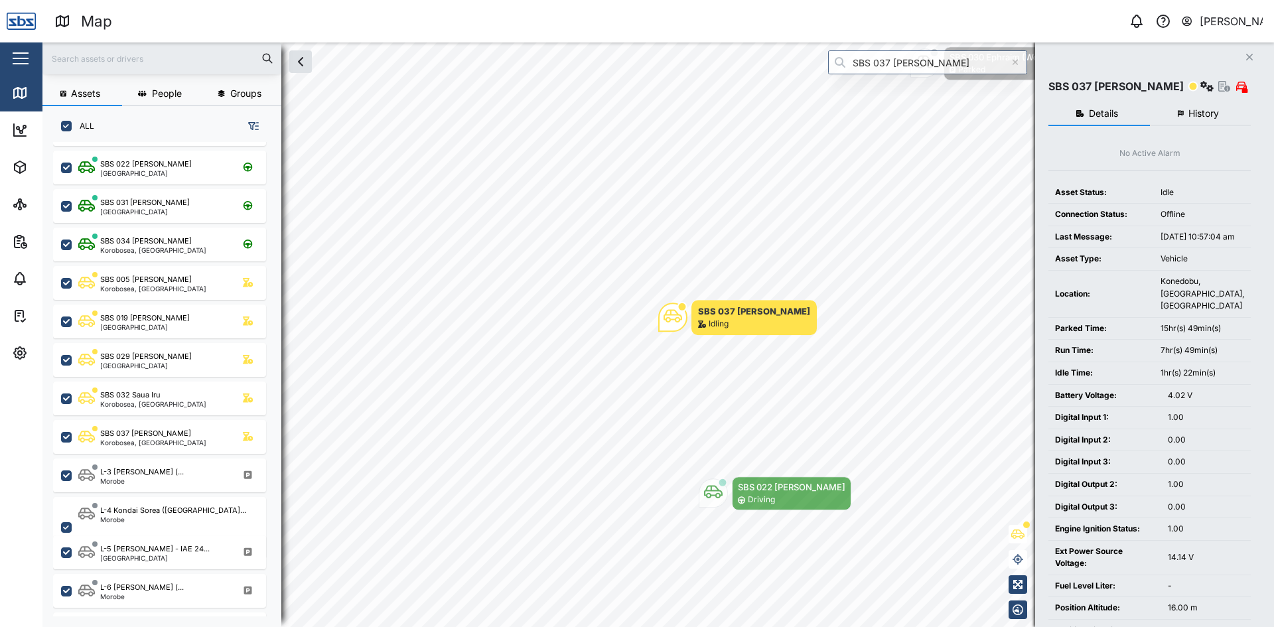
click at [1209, 112] on span "History" at bounding box center [1204, 113] width 31 height 9
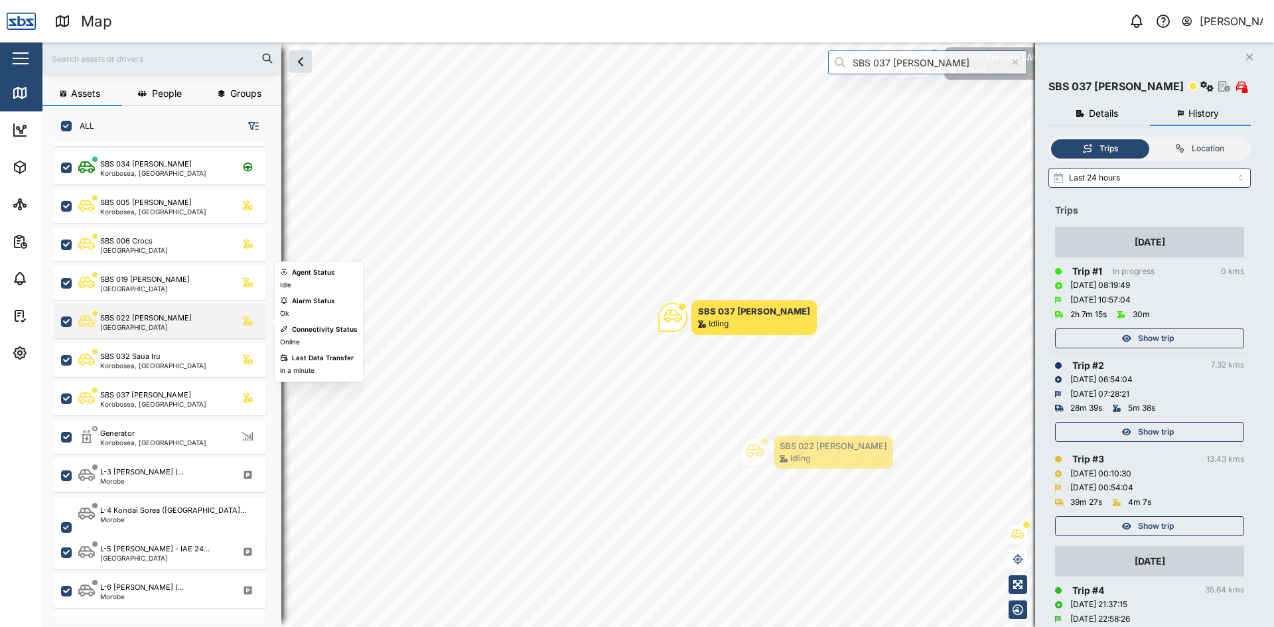
click at [181, 321] on div "SBS 022 [PERSON_NAME][GEOGRAPHIC_DATA]" at bounding box center [168, 322] width 180 height 18
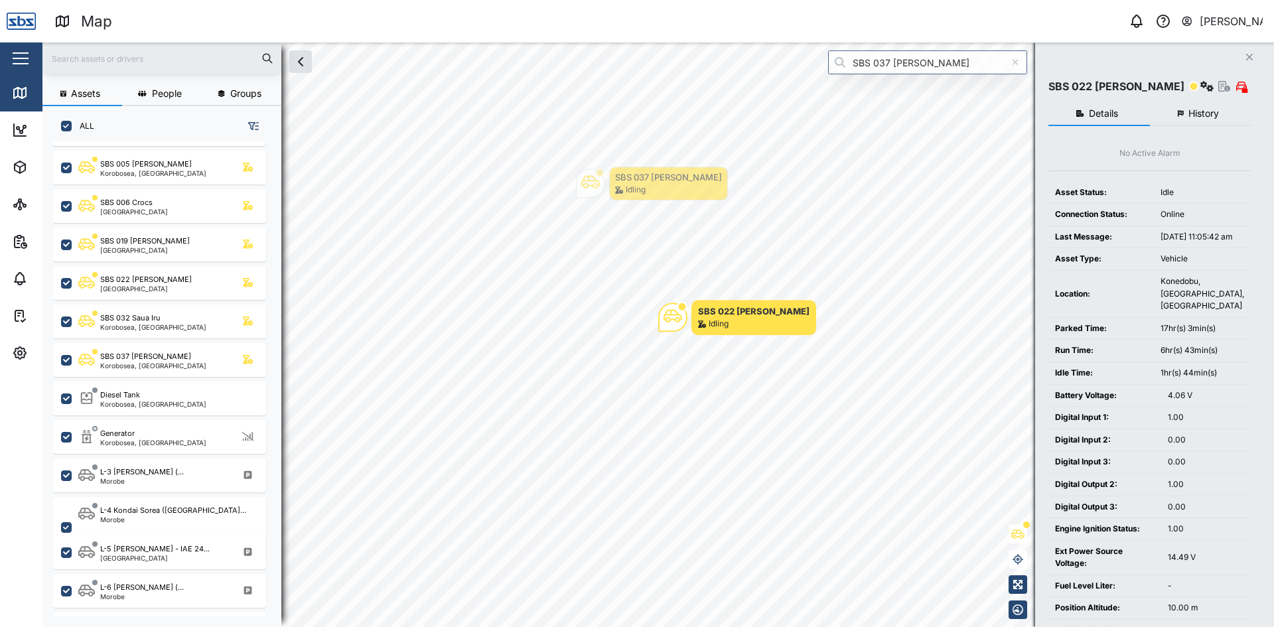
click at [1197, 114] on span "History" at bounding box center [1204, 113] width 31 height 9
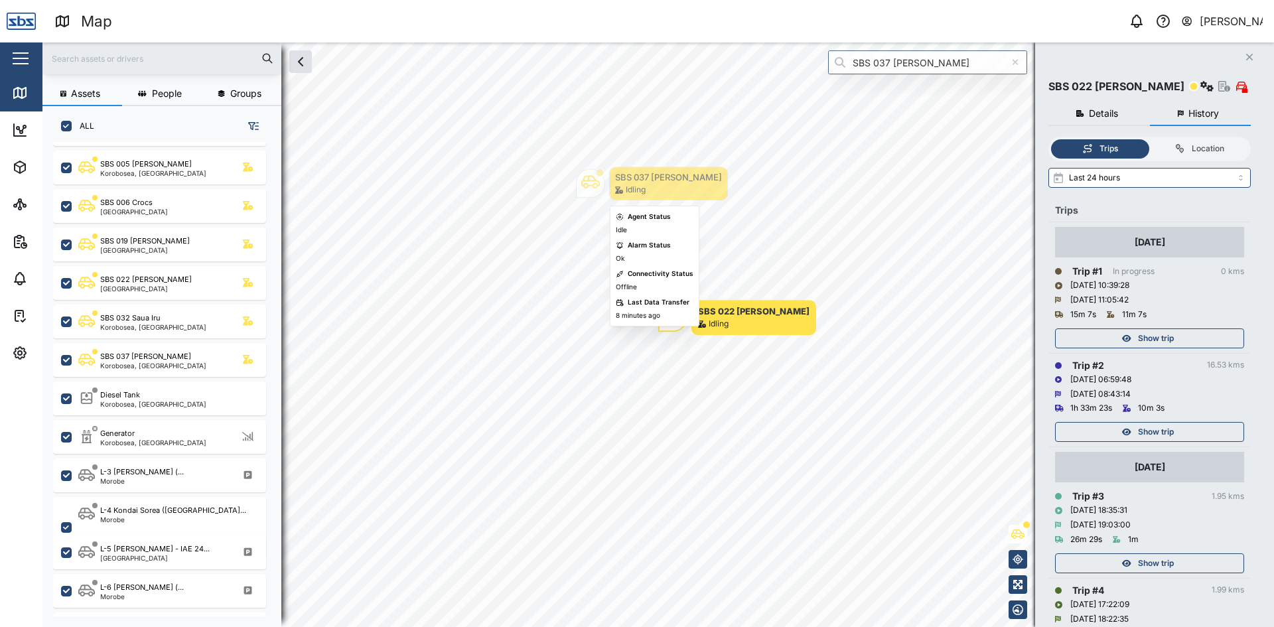
click at [637, 177] on div "SBS 037 [PERSON_NAME]" at bounding box center [668, 177] width 107 height 13
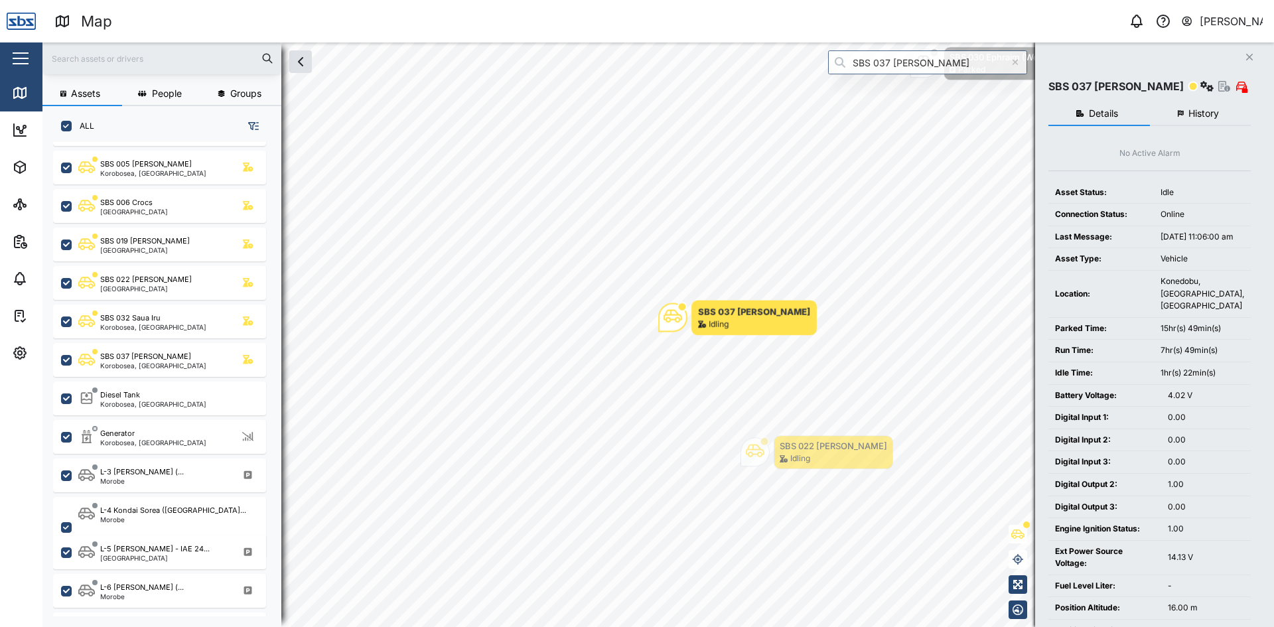
click at [1202, 109] on span "History" at bounding box center [1204, 113] width 31 height 9
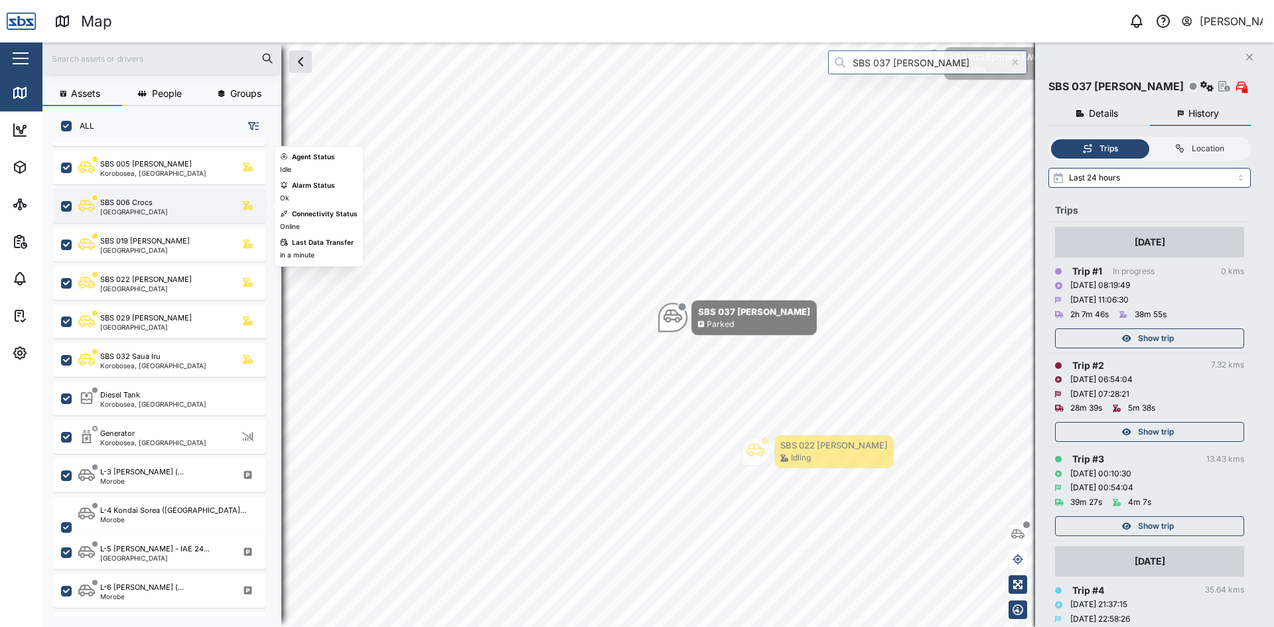
click at [159, 202] on div "SBS 006 Crocs [GEOGRAPHIC_DATA]" at bounding box center [168, 206] width 180 height 18
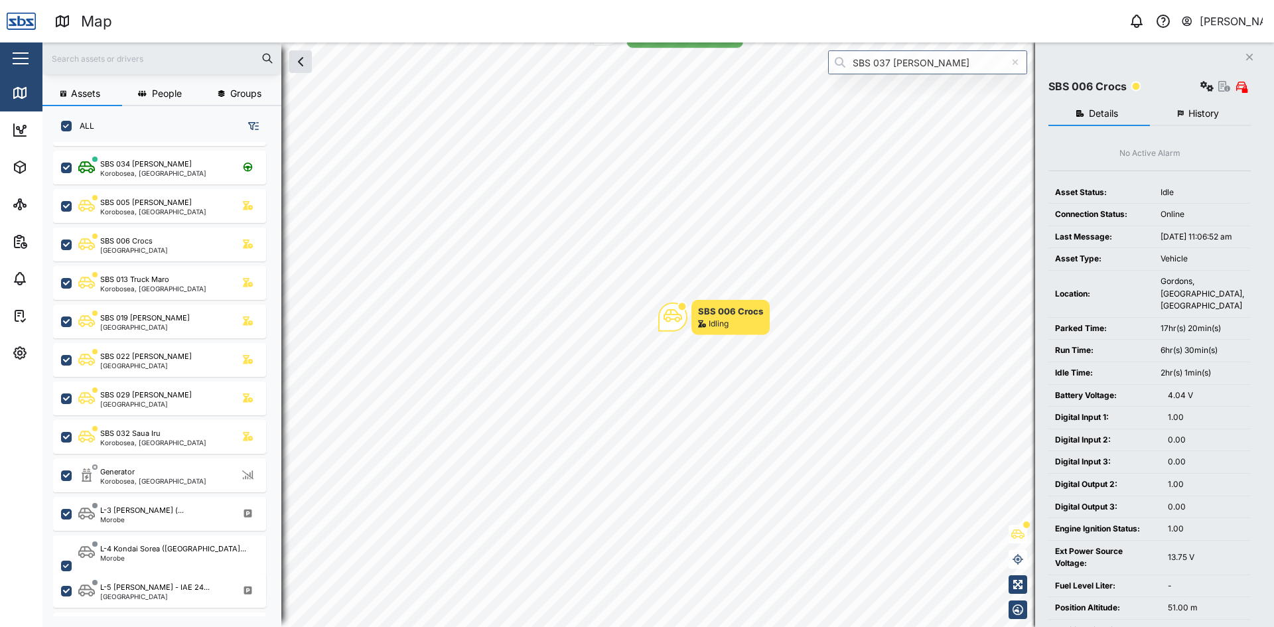
click at [1203, 110] on span "History" at bounding box center [1204, 113] width 31 height 9
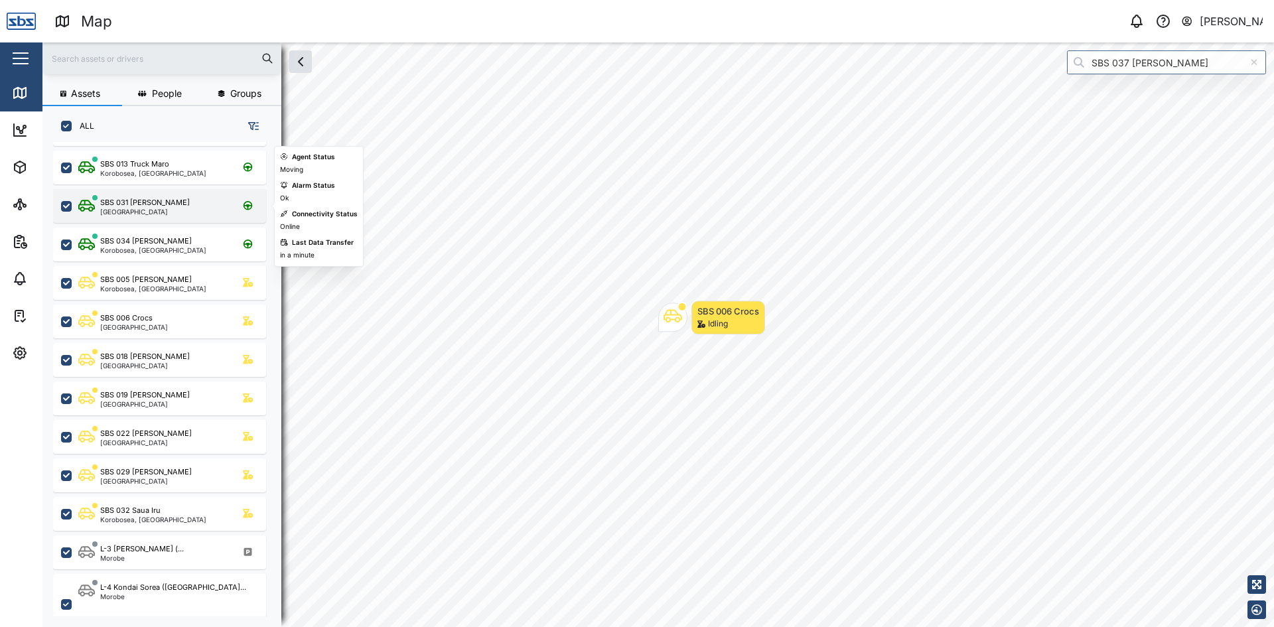
click at [154, 212] on div "SBS 031 [PERSON_NAME][GEOGRAPHIC_DATA]" at bounding box center [168, 206] width 180 height 18
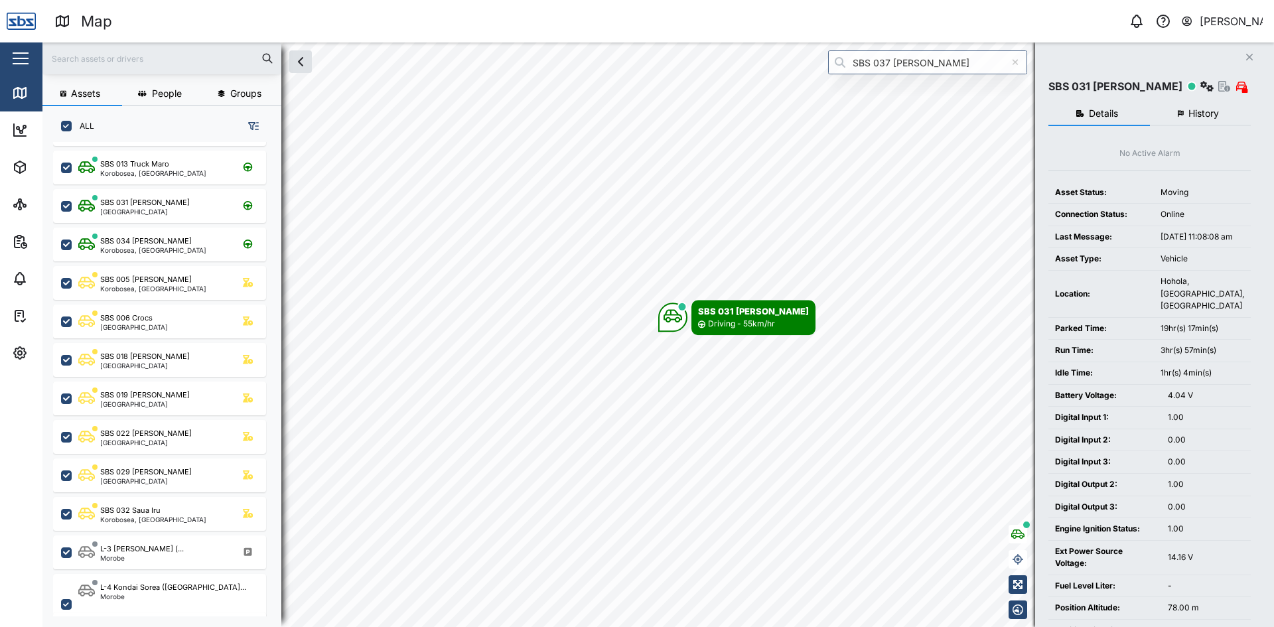
click at [1202, 119] on button "History" at bounding box center [1201, 114] width 102 height 24
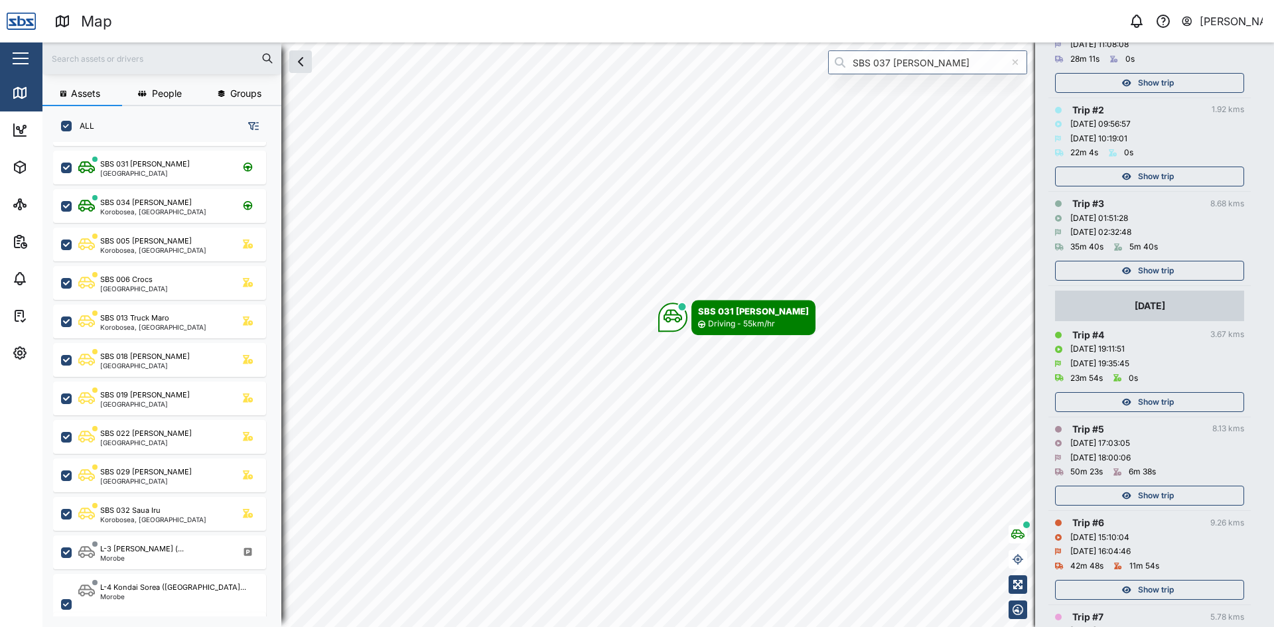
scroll to position [266, 0]
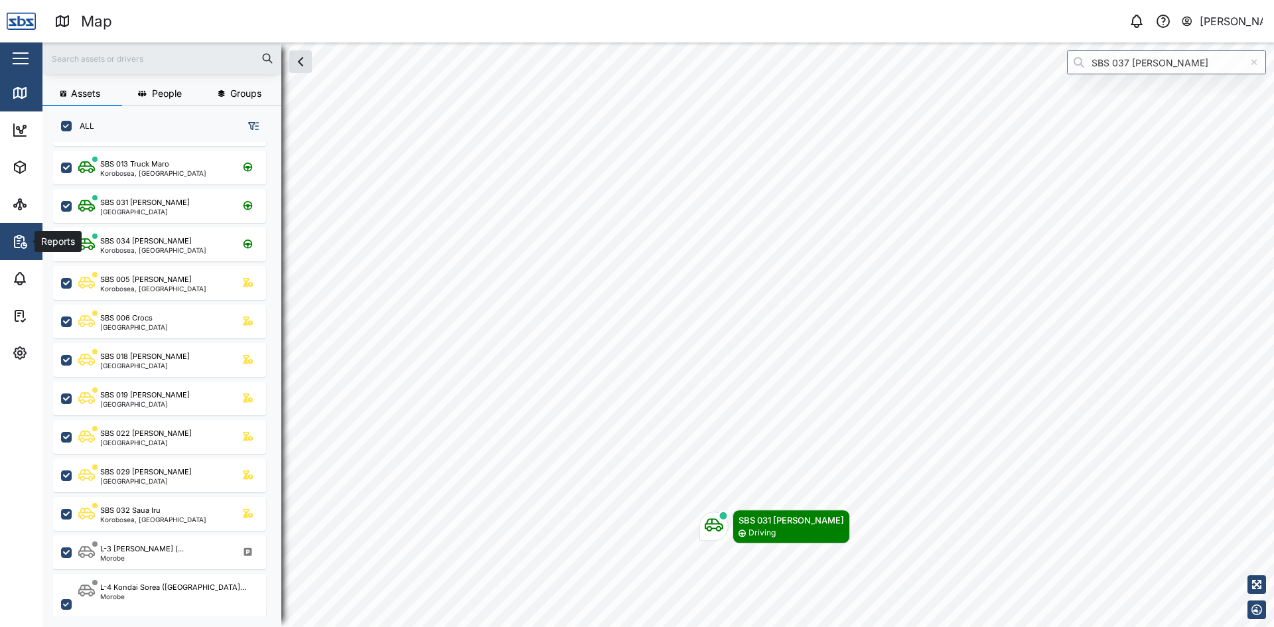
click at [24, 241] on icon "button" at bounding box center [22, 239] width 3 height 4
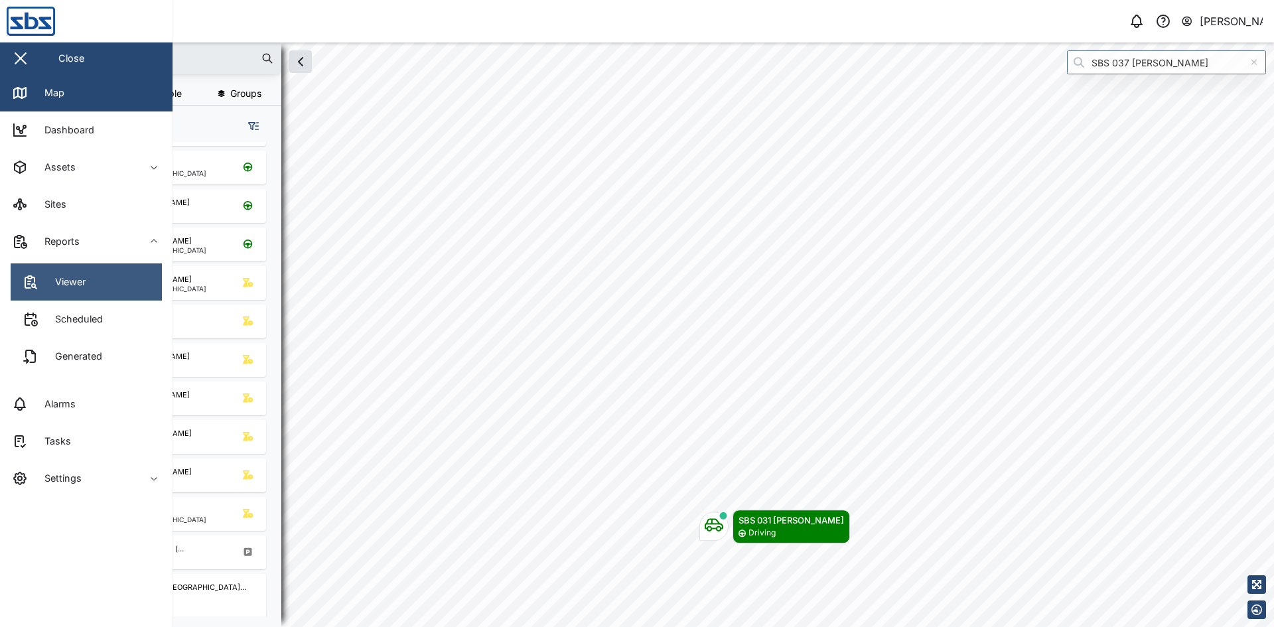
click at [102, 287] on link "Viewer" at bounding box center [86, 282] width 151 height 37
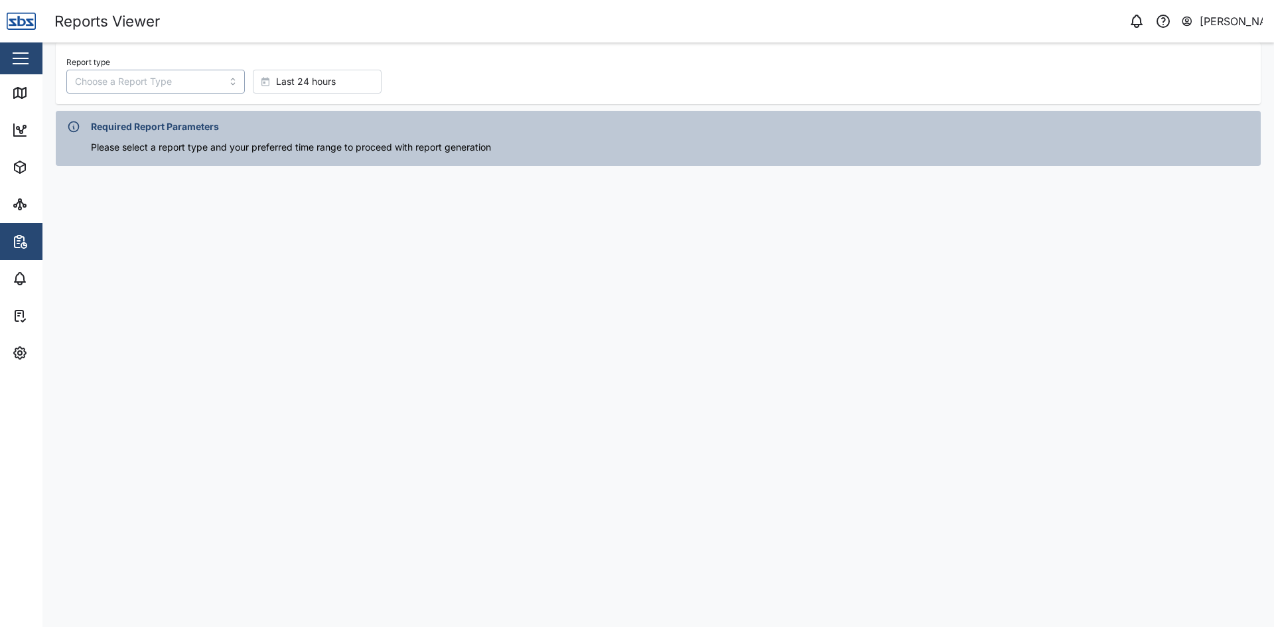
click at [194, 80] on input "Report type" at bounding box center [155, 82] width 179 height 24
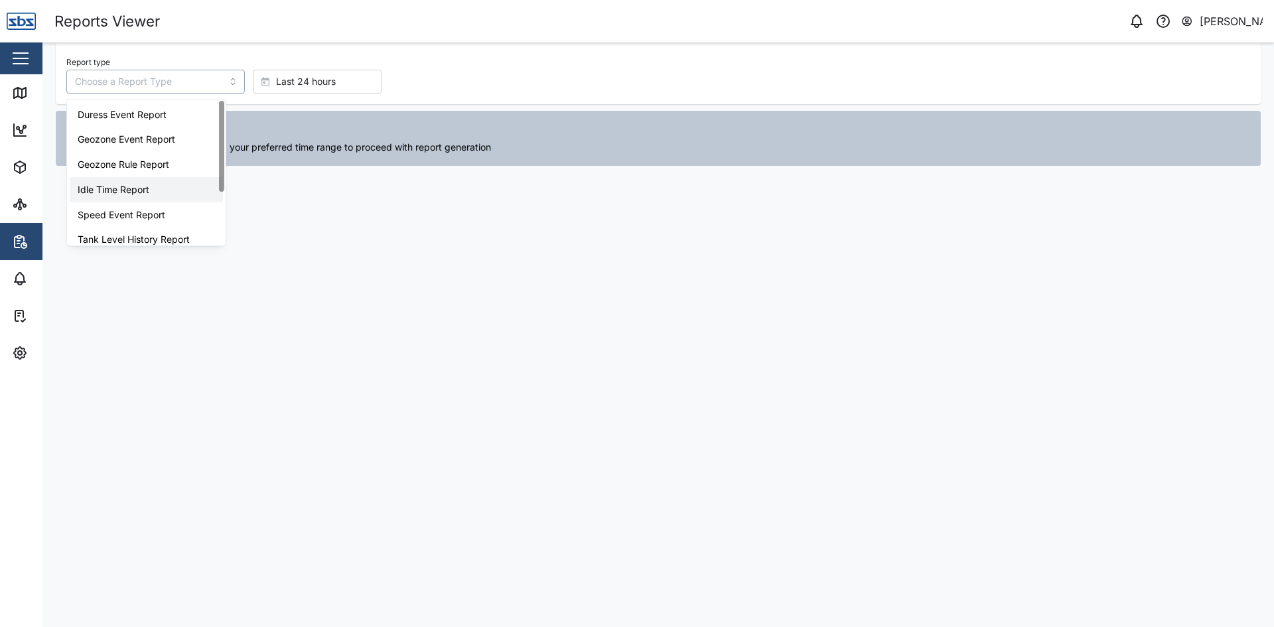
type input "Idle Time Report"
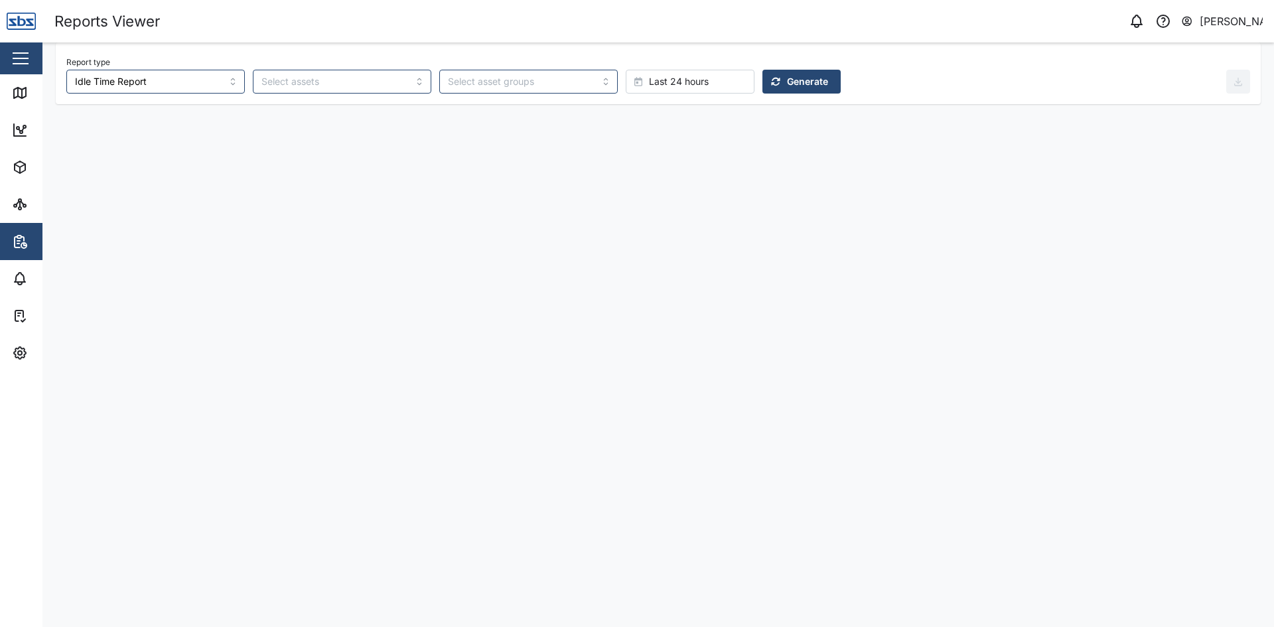
click at [787, 80] on span "Generate" at bounding box center [807, 81] width 41 height 23
